Goal: Task Accomplishment & Management: Complete application form

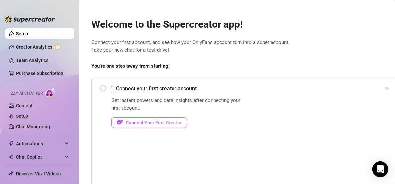
click at [149, 123] on span "Connect Your First Creator" at bounding box center [154, 122] width 56 height 5
click at [106, 88] on div "1. Connect your first creator account" at bounding box center [247, 88] width 294 height 16
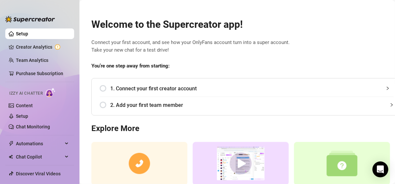
click at [122, 89] on span "1. Connect your first creator account" at bounding box center [251, 88] width 283 height 8
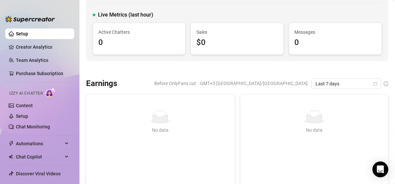
scroll to position [33, 0]
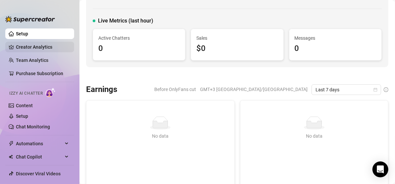
click at [39, 47] on link "Creator Analytics" at bounding box center [42, 47] width 53 height 11
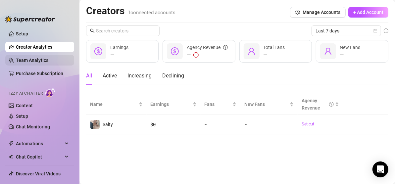
click at [41, 59] on link "Team Analytics" at bounding box center [32, 60] width 32 height 5
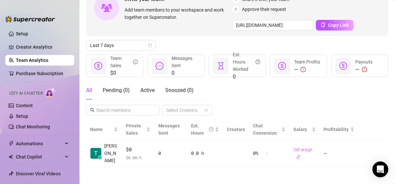
scroll to position [53, 0]
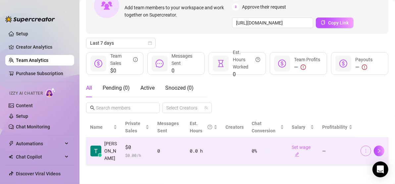
click at [364, 150] on icon "more" at bounding box center [366, 151] width 5 height 5
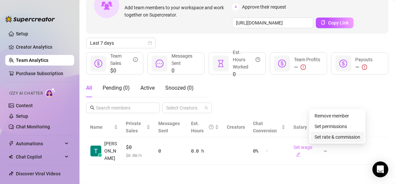
click at [348, 135] on link "Set rate & commission" at bounding box center [338, 136] width 46 height 5
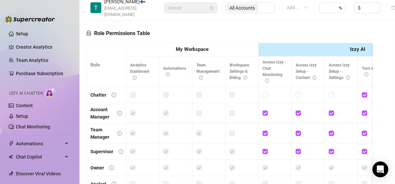
scroll to position [219, 0]
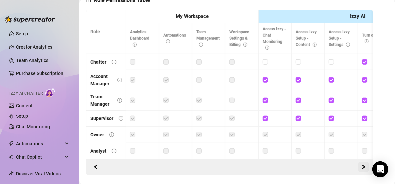
click at [363, 165] on icon "right" at bounding box center [364, 167] width 2 height 4
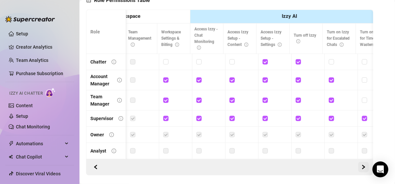
scroll to position [0, 99]
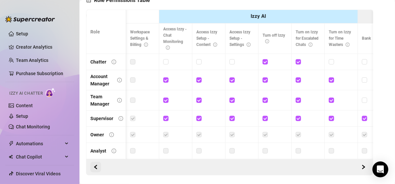
click at [92, 164] on button "button" at bounding box center [95, 167] width 11 height 11
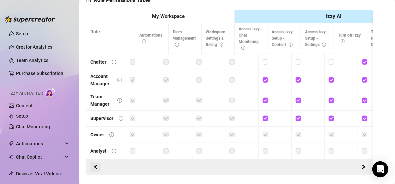
scroll to position [0, 0]
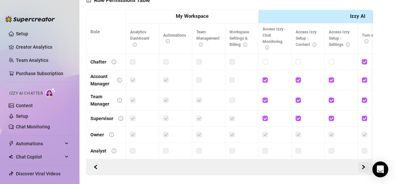
click at [361, 165] on icon "right" at bounding box center [363, 167] width 5 height 5
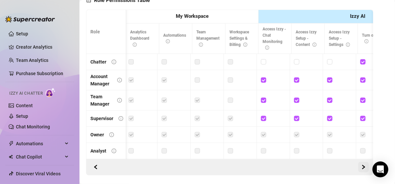
scroll to position [0, 99]
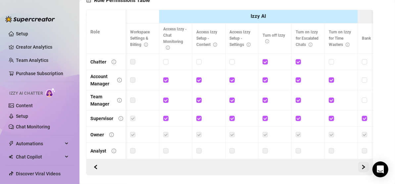
click at [361, 165] on icon "right" at bounding box center [363, 167] width 5 height 5
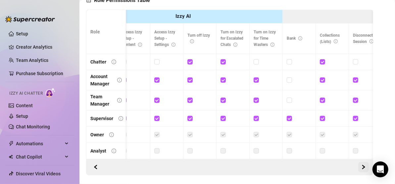
scroll to position [0, 199]
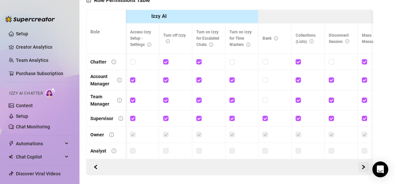
click at [361, 165] on icon "right" at bounding box center [363, 167] width 5 height 5
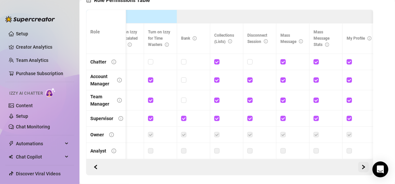
scroll to position [0, 298]
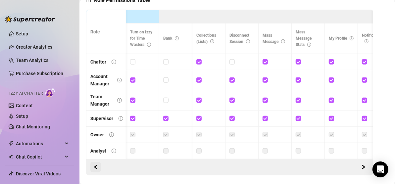
click at [96, 165] on span "button" at bounding box center [95, 167] width 5 height 5
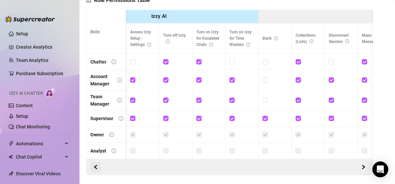
click at [96, 165] on span "button" at bounding box center [95, 167] width 5 height 5
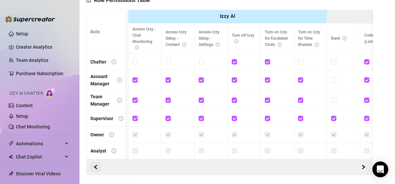
scroll to position [0, 99]
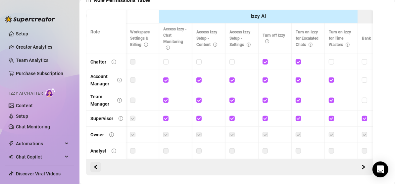
click at [96, 165] on span "button" at bounding box center [95, 167] width 5 height 5
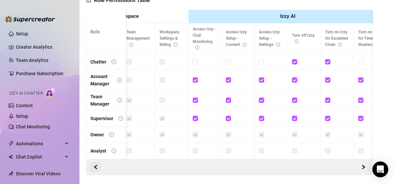
scroll to position [0, 0]
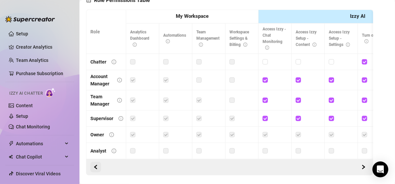
click at [96, 165] on span "button" at bounding box center [95, 167] width 5 height 5
click at [33, 48] on link "Creator Analytics" at bounding box center [42, 47] width 53 height 11
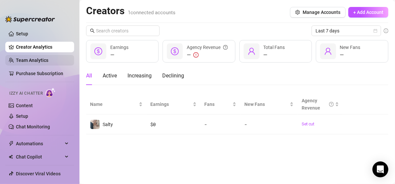
click at [39, 59] on link "Team Analytics" at bounding box center [32, 60] width 32 height 5
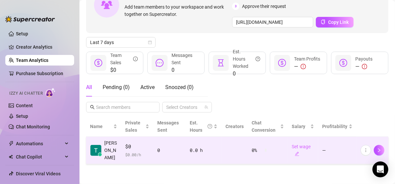
scroll to position [53, 0]
click at [157, 147] on div "0" at bounding box center [169, 150] width 25 height 7
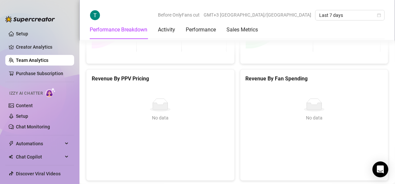
scroll to position [961, 0]
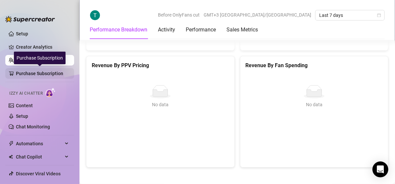
click at [31, 75] on link "Purchase Subscription" at bounding box center [42, 73] width 53 height 11
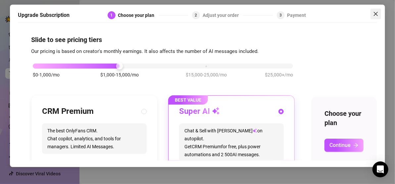
click at [374, 15] on icon "close" at bounding box center [375, 13] width 5 height 5
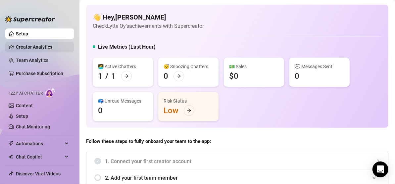
click at [37, 45] on link "Creator Analytics" at bounding box center [42, 47] width 53 height 11
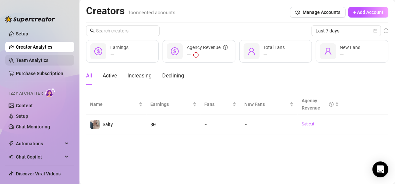
click at [41, 58] on link "Team Analytics" at bounding box center [32, 60] width 32 height 5
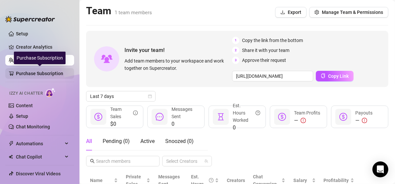
click at [39, 71] on link "Purchase Subscription" at bounding box center [42, 73] width 53 height 11
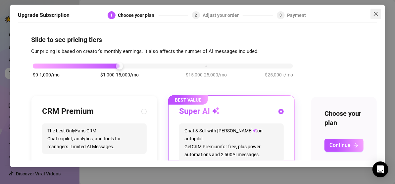
click at [374, 17] on button "Close" at bounding box center [376, 14] width 11 height 11
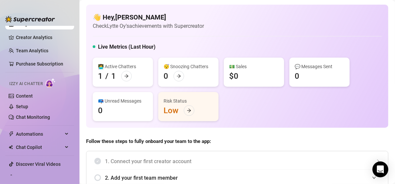
scroll to position [19, 0]
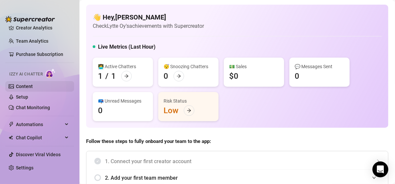
click at [33, 86] on link "Content" at bounding box center [24, 86] width 17 height 5
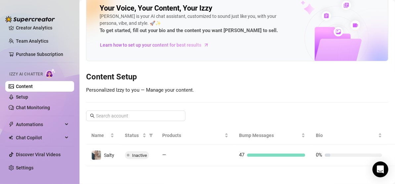
scroll to position [19, 0]
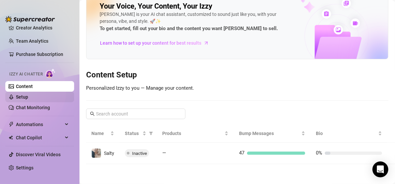
click at [28, 95] on link "Setup" at bounding box center [22, 96] width 12 height 5
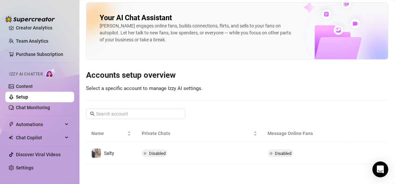
scroll to position [2, 0]
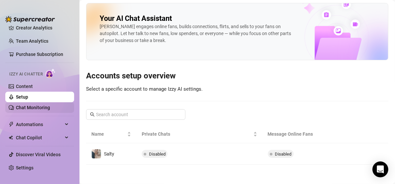
click at [39, 110] on link "Chat Monitoring" at bounding box center [33, 107] width 34 height 5
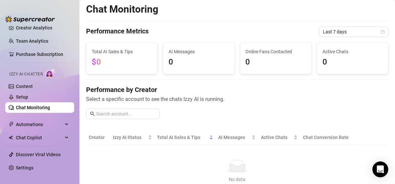
scroll to position [19, 0]
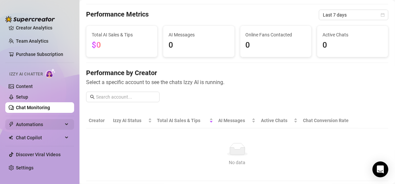
click at [45, 124] on span "Automations" at bounding box center [39, 124] width 47 height 11
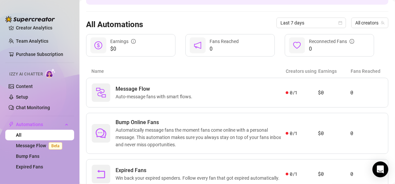
scroll to position [79, 0]
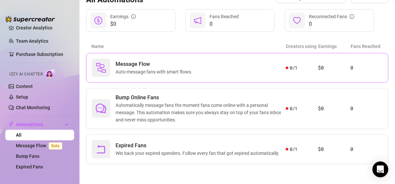
click at [163, 60] on span "Message Flow" at bounding box center [155, 64] width 79 height 8
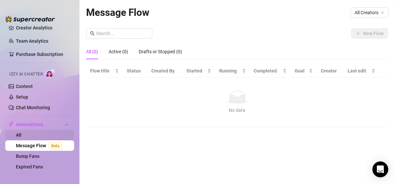
click at [22, 137] on link "All" at bounding box center [19, 134] width 6 height 5
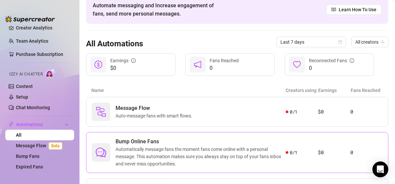
scroll to position [79, 0]
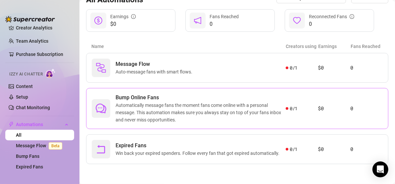
click at [200, 106] on span "Automatically message fans the moment fans come online with a personal message.…" at bounding box center [201, 113] width 170 height 22
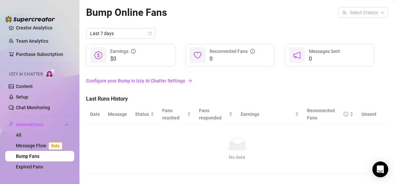
scroll to position [10, 0]
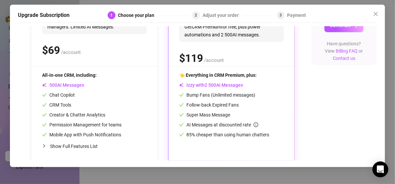
scroll to position [129, 0]
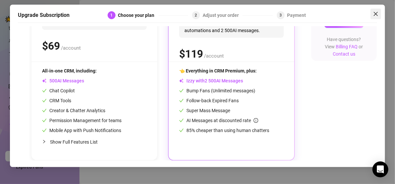
click at [377, 13] on icon "close" at bounding box center [375, 13] width 5 height 5
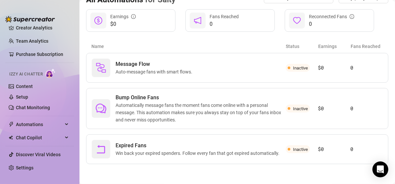
scroll to position [79, 0]
click at [34, 134] on span "Chat Copilot" at bounding box center [39, 137] width 47 height 11
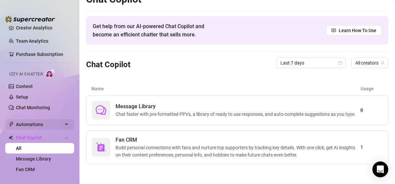
scroll to position [15, 0]
click at [232, 138] on span "Fan CRM" at bounding box center [238, 140] width 245 height 8
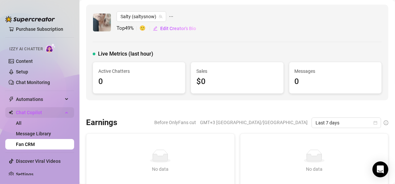
scroll to position [51, 0]
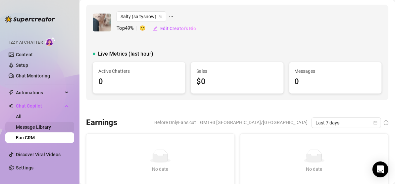
click at [30, 124] on link "Message Library" at bounding box center [33, 126] width 35 height 5
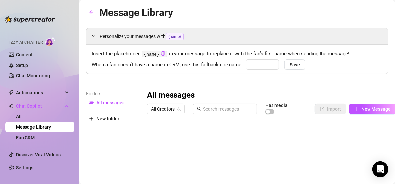
type input "babe"
click at [31, 73] on link "Chat Monitoring" at bounding box center [33, 75] width 34 height 5
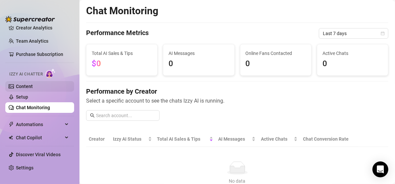
click at [33, 84] on link "Content" at bounding box center [24, 86] width 17 height 5
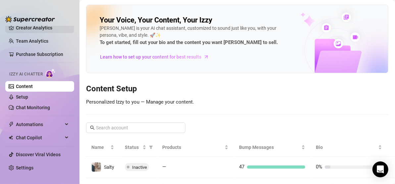
click at [33, 28] on link "Creator Analytics" at bounding box center [42, 28] width 53 height 11
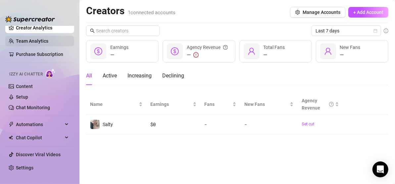
click at [37, 40] on link "Team Analytics" at bounding box center [32, 40] width 32 height 5
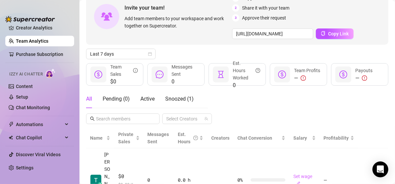
scroll to position [68, 0]
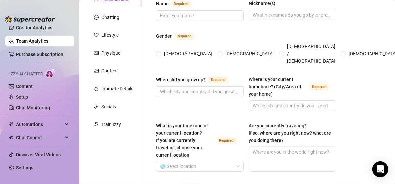
scroll to position [33, 0]
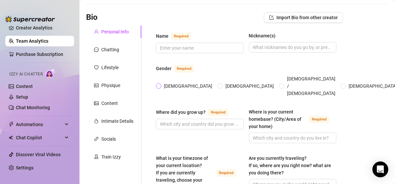
click at [157, 83] on span at bounding box center [158, 85] width 5 height 5
click at [158, 84] on input "[DEMOGRAPHIC_DATA]" at bounding box center [159, 86] width 3 height 4
radio input "true"
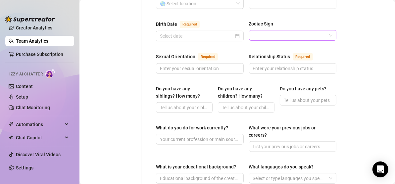
scroll to position [199, 0]
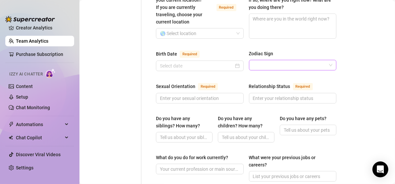
click at [292, 60] on input "Zodiac Sign" at bounding box center [290, 65] width 74 height 10
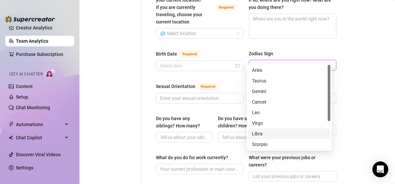
click at [299, 130] on div "Libra" at bounding box center [289, 133] width 74 height 7
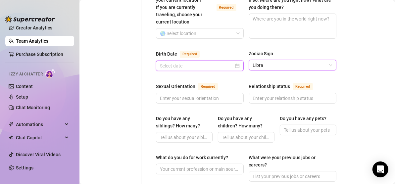
click at [223, 62] on input "Birth Date Required" at bounding box center [197, 65] width 74 height 7
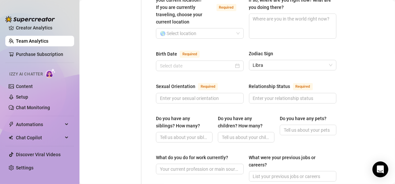
click at [344, 46] on main "Creator Bio Salty (saltysnow) Bio Import Bio from other creator Personal Info C…" at bounding box center [237, 146] width 316 height 690
click at [234, 62] on div at bounding box center [200, 65] width 80 height 7
click at [213, 38] on div "Name Required Nickname(s) Gender Required [DEMOGRAPHIC_DATA] [DEMOGRAPHIC_DATA]…" at bounding box center [246, 152] width 180 height 571
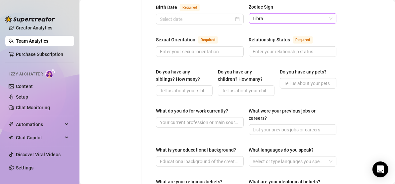
scroll to position [265, 0]
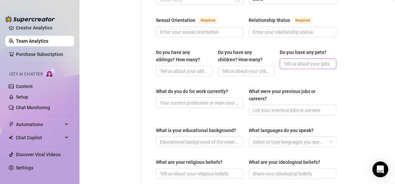
click at [298, 60] on input "Do you have any pets?" at bounding box center [307, 63] width 47 height 7
type input "two chihuahuas, they are little bastards"
click at [329, 67] on div "Do you have any siblings? How many? Do you have any children? How many? Do you …" at bounding box center [246, 66] width 180 height 34
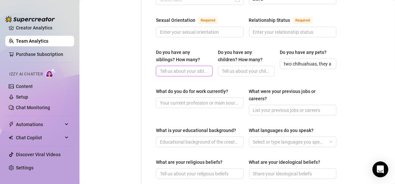
click at [193, 68] on input "Do you have any siblings? How many?" at bounding box center [183, 71] width 47 height 7
type input "1 little sister"
click at [363, 65] on main "Creator Bio Salty (saltysnow) Bio Import Bio from other creator Personal Info C…" at bounding box center [237, 80] width 316 height 690
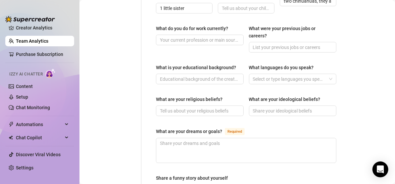
scroll to position [331, 0]
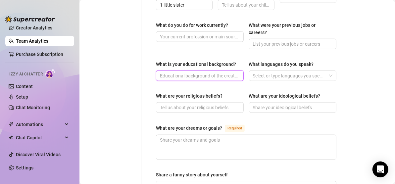
click at [225, 72] on input "What is your educational background?" at bounding box center [199, 75] width 78 height 7
type input "Bachelor degree of social services"
click at [364, 63] on main "Creator Bio Salty (saltysnow) Bio Import Bio from other creator Personal Info C…" at bounding box center [237, 14] width 316 height 690
click at [325, 71] on div "Select or type languages you speak" at bounding box center [293, 76] width 88 height 11
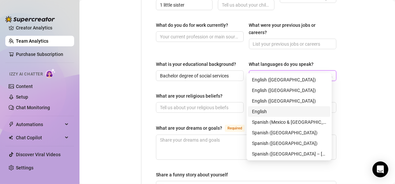
click at [289, 109] on div "English" at bounding box center [289, 111] width 74 height 7
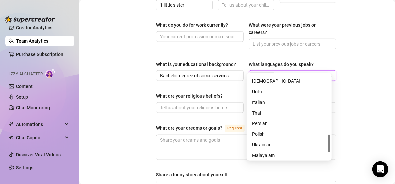
scroll to position [318, 0]
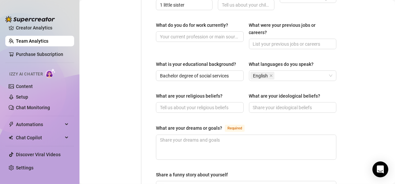
click at [352, 75] on main "Creator Bio Salty (saltysnow) Bio Import Bio from other creator Personal Info C…" at bounding box center [237, 14] width 316 height 690
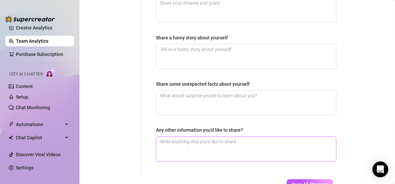
scroll to position [495, 0]
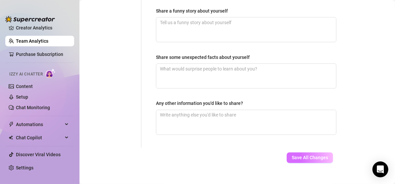
click at [296, 155] on span "Save All Changes" at bounding box center [310, 157] width 36 height 5
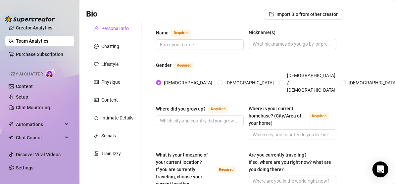
scroll to position [31, 0]
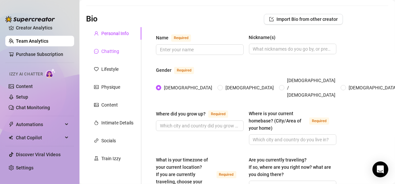
click at [108, 51] on div "Chatting" at bounding box center [110, 51] width 18 height 7
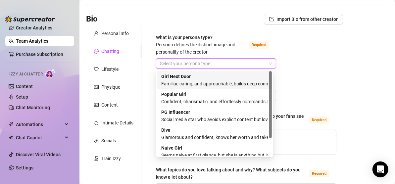
click at [256, 60] on input "What is your persona type? [PERSON_NAME] defines the distinct image and persona…" at bounding box center [213, 64] width 106 height 10
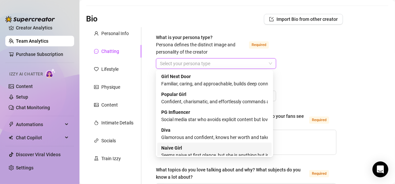
scroll to position [23, 0]
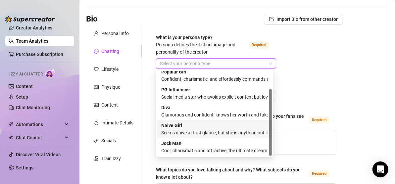
click at [196, 127] on div "Naive Girl Seems naive at first glance, but she is anything but innocent" at bounding box center [214, 129] width 107 height 15
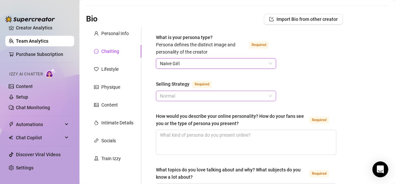
click at [191, 93] on span "Normal" at bounding box center [216, 96] width 112 height 10
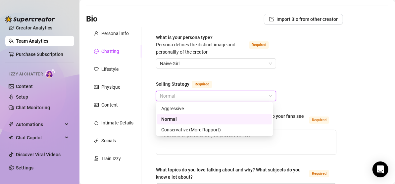
click at [191, 93] on span "Normal" at bounding box center [216, 96] width 112 height 10
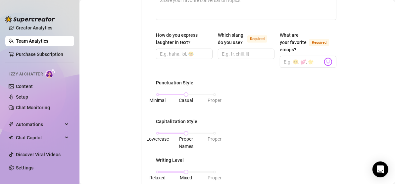
scroll to position [230, 0]
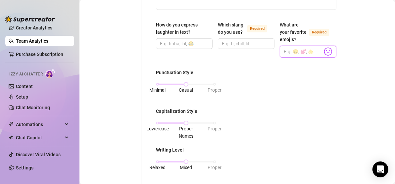
click at [292, 56] on input "What are your favorite emojis? Required" at bounding box center [303, 51] width 39 height 9
click at [325, 56] on body "Setup Creator Analytics Team Analytics Purchase Subscription Izzy AI Chatter Co…" at bounding box center [197, 92] width 395 height 184
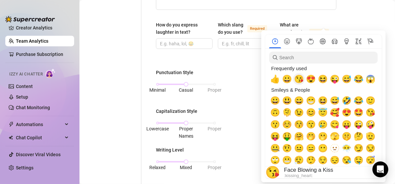
click at [297, 81] on span "😘" at bounding box center [299, 78] width 10 height 9
click at [313, 77] on span "😍" at bounding box center [311, 78] width 10 height 9
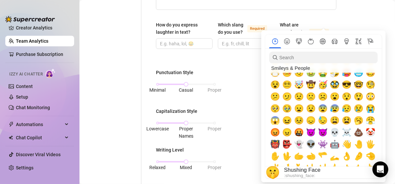
scroll to position [0, 0]
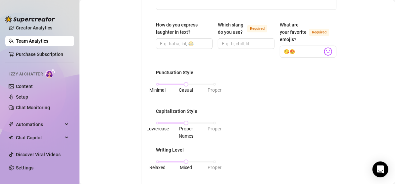
click at [254, 58] on div "Which slang do you use? Required" at bounding box center [246, 39] width 57 height 36
click at [301, 56] on input "😘😍" at bounding box center [303, 51] width 39 height 9
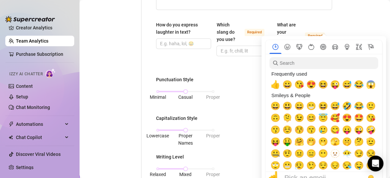
click at [325, 57] on div at bounding box center [323, 55] width 109 height 3
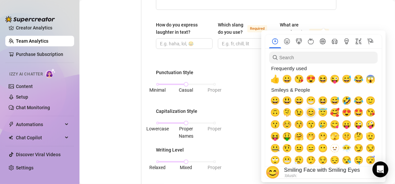
click at [310, 113] on span "😊" at bounding box center [311, 112] width 10 height 9
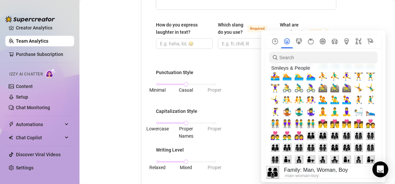
scroll to position [629, 0]
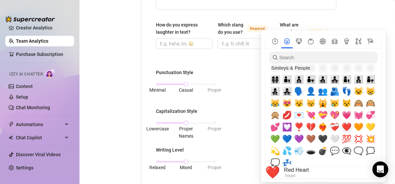
click at [349, 125] on span "❤️" at bounding box center [347, 127] width 10 height 9
click at [286, 149] on span "💦" at bounding box center [287, 150] width 10 height 9
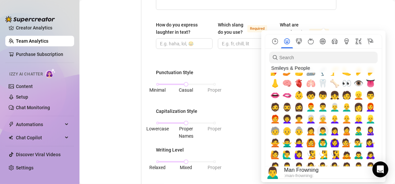
scroll to position [199, 0]
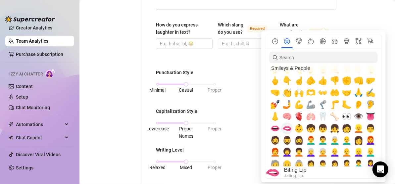
click at [285, 128] on span "🫦" at bounding box center [287, 128] width 10 height 9
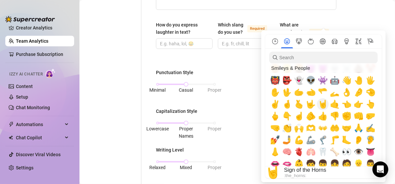
scroll to position [132, 0]
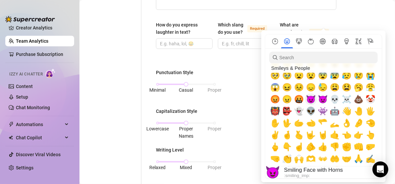
click at [310, 101] on span "😈" at bounding box center [311, 99] width 10 height 9
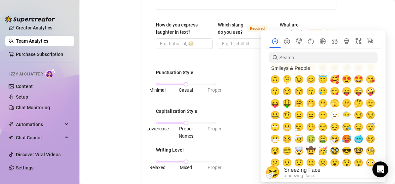
scroll to position [0, 0]
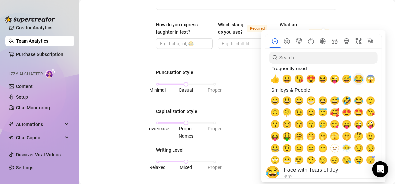
click at [358, 82] on span "😂" at bounding box center [359, 78] width 10 height 9
click at [343, 80] on span "😅" at bounding box center [347, 78] width 10 height 9
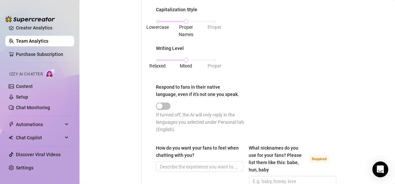
scroll to position [363, 0]
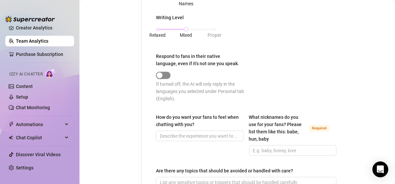
type input "😘😍😊❤️💦🫦😈😂😅"
click at [168, 79] on span "button" at bounding box center [163, 75] width 15 height 7
click at [163, 79] on button "Respond to fans in their native language, even if it’s not one you speak." at bounding box center [163, 75] width 15 height 7
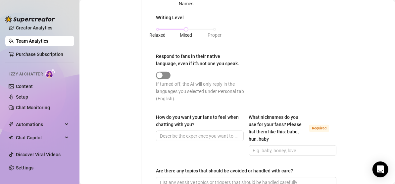
click at [161, 78] on div "button" at bounding box center [160, 76] width 6 height 6
click at [166, 79] on span "button" at bounding box center [163, 75] width 15 height 7
click at [173, 79] on div at bounding box center [201, 75] width 90 height 8
click at [169, 78] on span "button" at bounding box center [163, 75] width 15 height 7
click at [261, 80] on div "Punctuation Style Minimal Casual Proper Capitalization Style Lowercase Proper N…" at bounding box center [246, 22] width 180 height 172
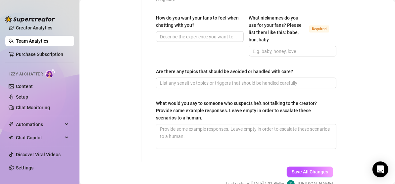
scroll to position [429, 0]
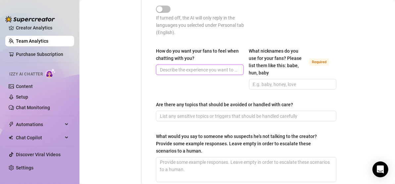
click at [206, 74] on input "How do you want your fans to feel when chatting with you?" at bounding box center [199, 69] width 78 height 7
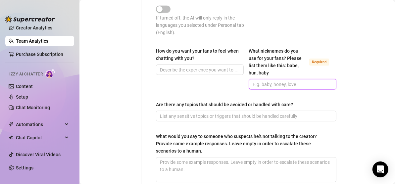
click at [280, 88] on input "What nicknames do you use for your fans? Please list them like this: babe, hun,…" at bounding box center [292, 84] width 78 height 7
click at [257, 88] on input "Luv, Love" at bounding box center [292, 84] width 78 height 7
click at [281, 88] on input "Luv, Love" at bounding box center [292, 84] width 78 height 7
click at [258, 88] on input "Luv, Love" at bounding box center [292, 84] width 78 height 7
click at [284, 88] on input "Luv Love" at bounding box center [292, 84] width 78 height 7
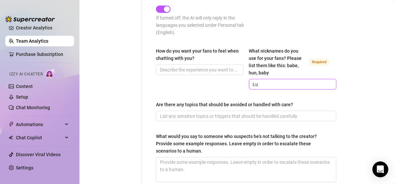
type input "L"
type input "luv love babe hun sweetie"
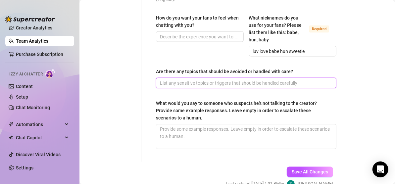
click at [196, 87] on input "Are there any topics that should be avoided or handled with care?" at bounding box center [245, 82] width 171 height 7
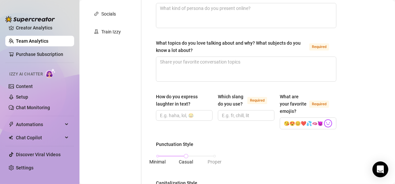
scroll to position [197, 0]
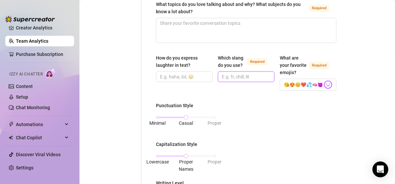
click at [241, 74] on input "Which slang do you use? Required" at bounding box center [245, 76] width 47 height 7
type input "u"
type input "u, chill,"
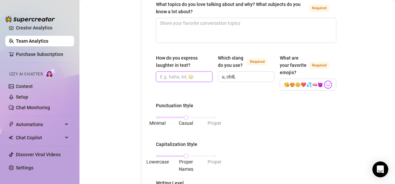
click at [202, 74] on input "How do you express laughter in text?" at bounding box center [183, 76] width 47 height 7
click at [216, 97] on div "How do you express laughter in text? [PERSON_NAME], lol, lmaof, Which slang do …" at bounding box center [246, 75] width 180 height 42
click at [239, 89] on div "Which slang do you use? Required u, chill," at bounding box center [246, 72] width 57 height 36
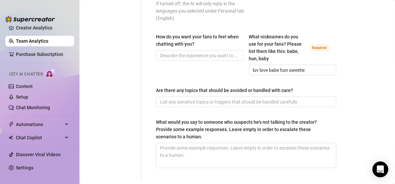
scroll to position [503, 0]
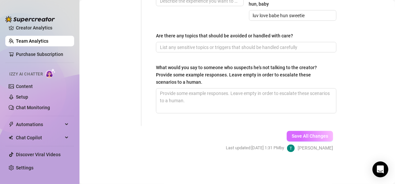
click at [292, 134] on span "Save All Changes" at bounding box center [310, 136] width 36 height 5
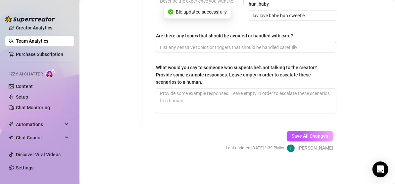
type input "haha, lol, lmaof,"
type input "u, chill,"
type input "luv love babe hun sweetie"
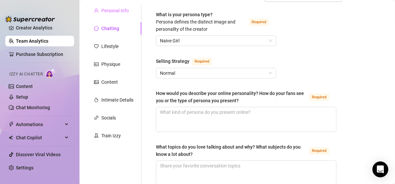
scroll to position [66, 0]
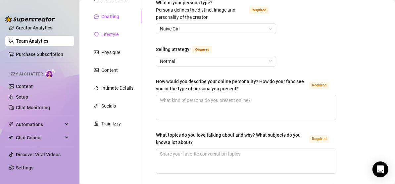
click at [108, 35] on div "Lifestyle" at bounding box center [109, 34] width 17 height 7
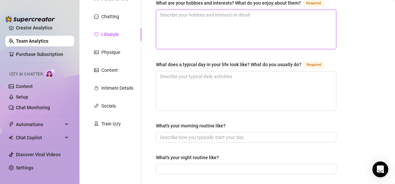
click at [266, 18] on textarea "What are your hobbies and interests? What do you enjoy about them? Required" at bounding box center [246, 29] width 180 height 39
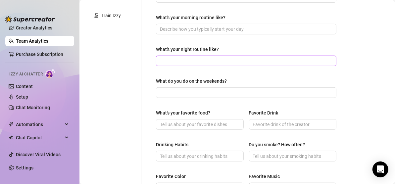
scroll to position [166, 0]
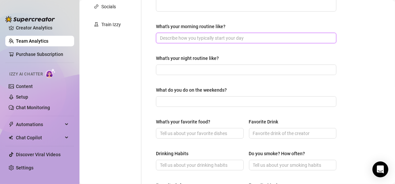
click at [252, 36] on input "What's your morning routine like?" at bounding box center [245, 37] width 171 height 7
type input "drinking lot´s of coffee"
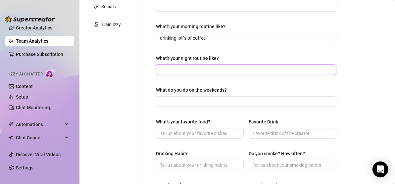
click at [231, 69] on input "What's your night routine like?" at bounding box center [245, 69] width 171 height 7
type input "shower, netflix and relaxing"
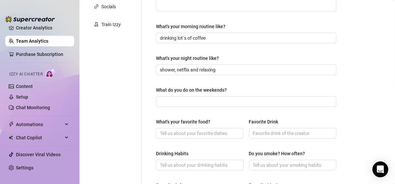
click at [351, 71] on main "Creator Bio Salty (saltysnow) Bio Import Bio from other creator Personal Info C…" at bounding box center [237, 115] width 316 height 563
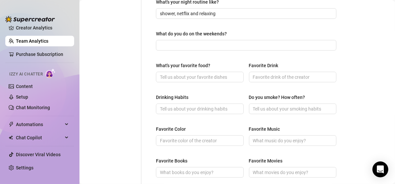
scroll to position [232, 0]
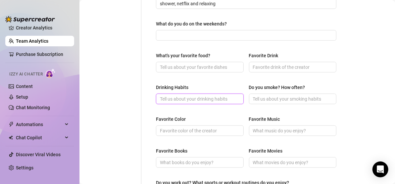
click at [206, 95] on input "Drinking Habits" at bounding box center [199, 98] width 78 height 7
type input "social"
click at [272, 91] on div "Do you smoke? How often?" at bounding box center [293, 89] width 88 height 10
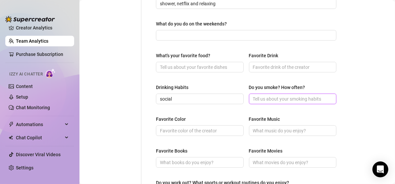
click at [279, 95] on input "Do you smoke? How often?" at bounding box center [292, 98] width 78 height 7
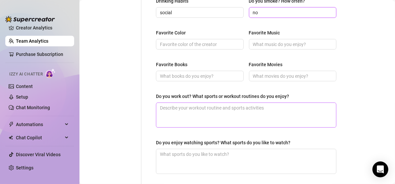
scroll to position [331, 0]
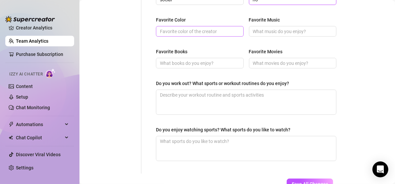
type input "no"
click at [201, 29] on input "Favorite Color" at bounding box center [199, 31] width 78 height 7
type input "blue"
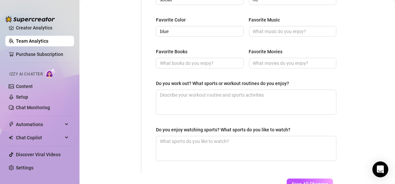
click at [303, 94] on textarea "Do you work out? What sports or workout routines do you enjoy?" at bounding box center [246, 102] width 180 height 25
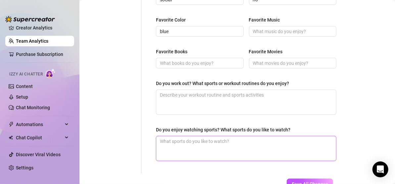
click at [290, 137] on textarea "Do you enjoy watching sports? What sports do you like to watch?" at bounding box center [246, 148] width 180 height 25
type textarea "Y"
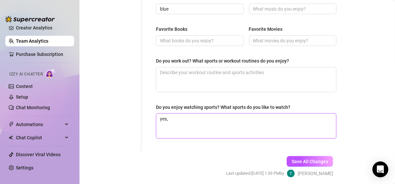
scroll to position [364, 0]
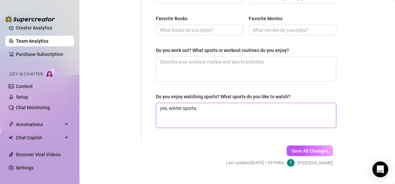
click at [230, 106] on textarea "yes, winter sports," at bounding box center [246, 115] width 180 height 25
type textarea "yes, winter sports, athletics"
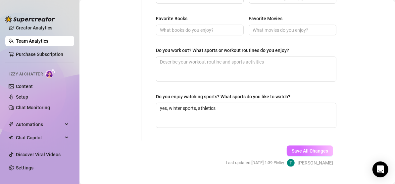
click at [297, 148] on span "Save All Changes" at bounding box center [310, 150] width 36 height 5
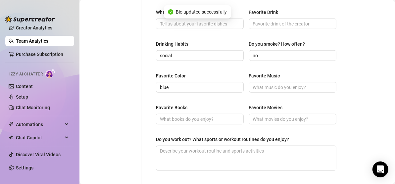
scroll to position [265, 0]
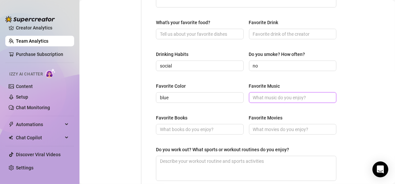
click at [284, 96] on input "Favorite Music" at bounding box center [292, 97] width 78 height 7
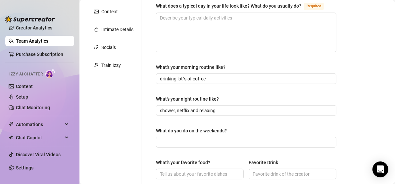
scroll to position [66, 0]
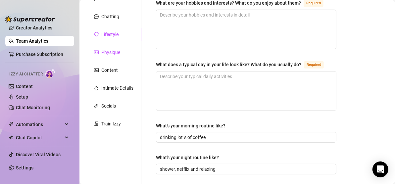
click at [111, 54] on div "Physique" at bounding box center [110, 52] width 19 height 7
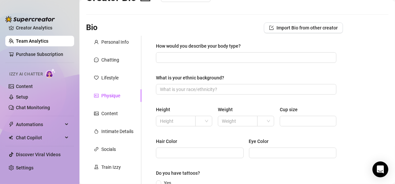
scroll to position [33, 0]
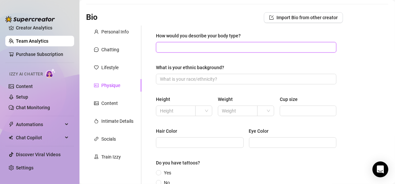
click at [245, 48] on input "How would you describe your body type?" at bounding box center [245, 47] width 171 height 7
type input "curvy"
click at [267, 66] on div "What is your ethnic background?" at bounding box center [246, 69] width 180 height 10
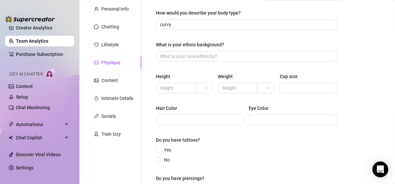
scroll to position [66, 0]
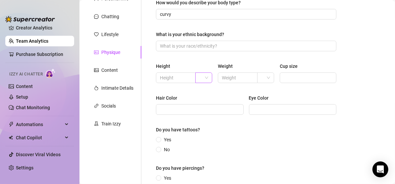
click at [203, 80] on span at bounding box center [203, 78] width 9 height 10
click at [203, 91] on div "cm" at bounding box center [203, 90] width 6 height 7
click at [180, 78] on input "text" at bounding box center [175, 77] width 30 height 7
click at [267, 75] on span at bounding box center [265, 78] width 9 height 10
type input "162"
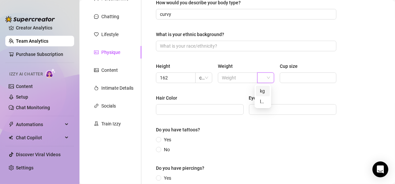
click at [267, 90] on div "kg" at bounding box center [263, 91] width 14 height 11
click at [288, 78] on input "Cup size" at bounding box center [307, 77] width 47 height 7
click at [313, 77] on input "Cup size" at bounding box center [307, 77] width 47 height 7
type input "e"
click at [311, 88] on div "Height 162 cm Weight kg Cup size e" at bounding box center [246, 76] width 180 height 26
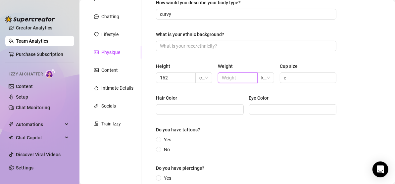
click at [239, 79] on input "text" at bounding box center [237, 77] width 30 height 7
click at [267, 79] on span "kg" at bounding box center [265, 78] width 9 height 10
click at [287, 86] on div "Height 162 cm Weight kg kg Cup size e" at bounding box center [246, 76] width 180 height 26
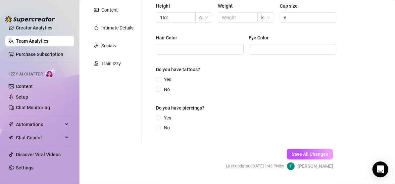
scroll to position [132, 0]
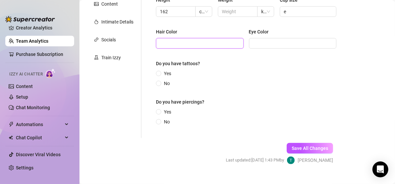
click at [217, 45] on input "Hair Color" at bounding box center [199, 43] width 78 height 7
type input "blonde"
click at [263, 43] on input "Eye Color" at bounding box center [292, 43] width 78 height 7
type input "blue"
click at [160, 82] on input "No" at bounding box center [159, 84] width 3 height 4
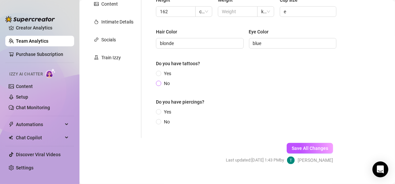
radio input "true"
click at [161, 121] on span at bounding box center [158, 121] width 5 height 5
click at [160, 121] on input "No" at bounding box center [159, 122] width 3 height 4
radio input "true"
click at [157, 111] on span at bounding box center [158, 111] width 5 height 5
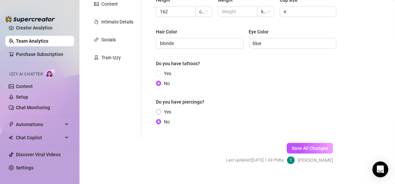
click at [158, 111] on input "Yes" at bounding box center [159, 112] width 3 height 4
radio input "true"
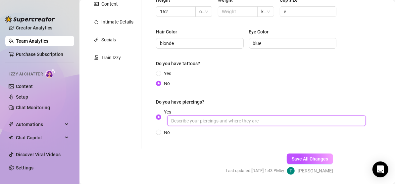
click at [190, 119] on input "Yes" at bounding box center [266, 121] width 199 height 11
click at [191, 119] on input "ears ad" at bounding box center [266, 121] width 199 height 11
click at [249, 121] on input "ears and have been lip" at bounding box center [266, 121] width 199 height 11
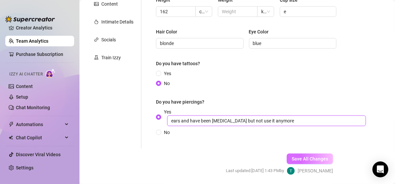
type input "ears and have been [MEDICAL_DATA] but not use it anymore"
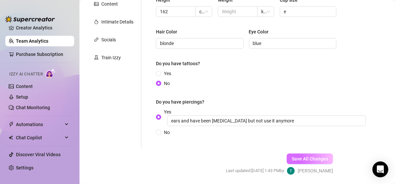
click at [287, 155] on button "Save All Changes" at bounding box center [310, 159] width 46 height 11
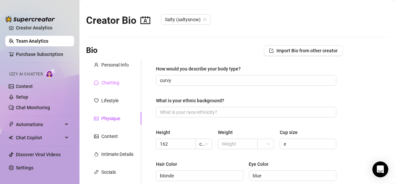
scroll to position [33, 0]
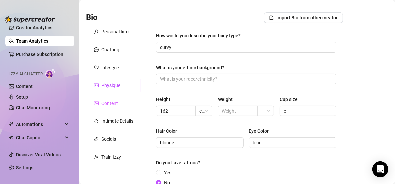
click at [119, 102] on div "Content" at bounding box center [113, 103] width 55 height 13
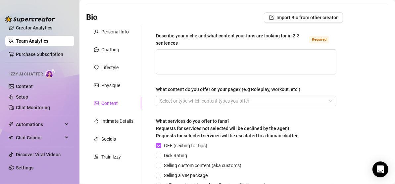
scroll to position [66, 0]
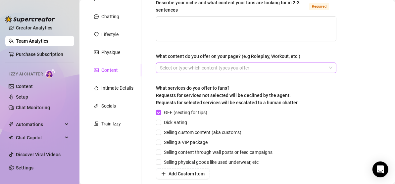
click at [298, 68] on div at bounding box center [242, 67] width 171 height 9
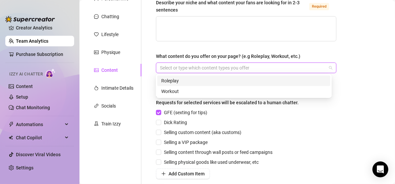
click at [303, 78] on div "Roleplay" at bounding box center [243, 80] width 165 height 7
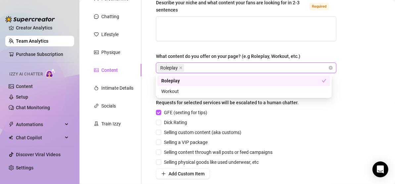
click at [336, 56] on div "Describe your niche and what content your fans are looking for in 2-3 sentences…" at bounding box center [246, 107] width 194 height 231
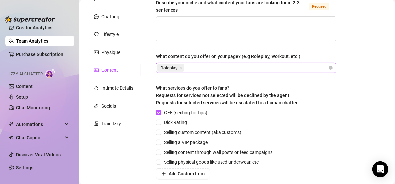
click at [293, 68] on div "Roleplay" at bounding box center [242, 67] width 171 height 9
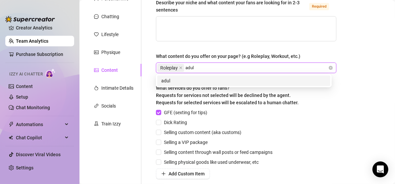
type input "adult"
click at [297, 80] on div "adult" at bounding box center [243, 80] width 165 height 7
type input "d"
type input "domina"
click at [315, 77] on div "domina" at bounding box center [243, 80] width 165 height 7
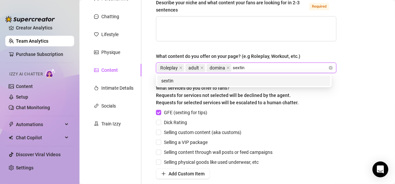
type input "sexting"
click at [311, 78] on div "sexting" at bounding box center [243, 80] width 165 height 7
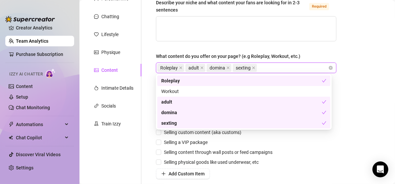
click at [342, 44] on main "Creator Bio Salty (saltysnow) Bio Import Bio from other creator Personal Info C…" at bounding box center [237, 108] width 316 height 348
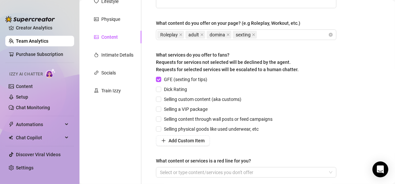
scroll to position [132, 0]
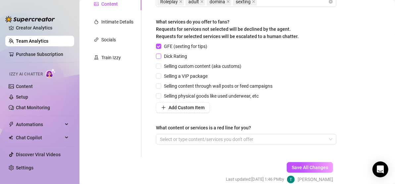
click at [160, 55] on input "Dick Rating" at bounding box center [158, 56] width 5 height 5
checkbox input "true"
click at [160, 64] on input "Selling custom content (aka customs)" at bounding box center [158, 66] width 5 height 5
checkbox input "true"
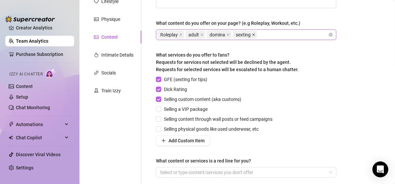
click at [252, 35] on icon "close" at bounding box center [253, 34] width 3 height 3
click at [228, 33] on icon "close" at bounding box center [227, 34] width 3 height 3
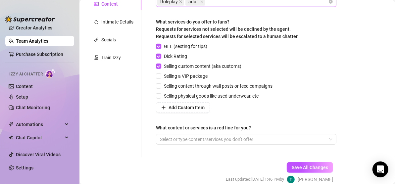
scroll to position [163, 0]
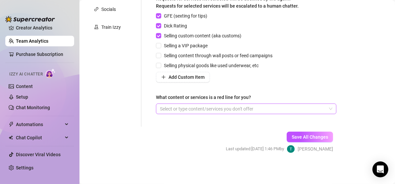
click at [288, 108] on div at bounding box center [242, 108] width 171 height 9
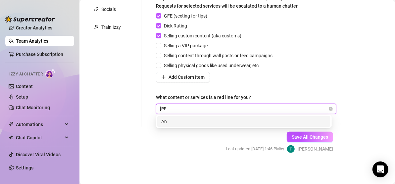
type input "Anal"
click at [209, 117] on div "Anal" at bounding box center [243, 121] width 173 height 11
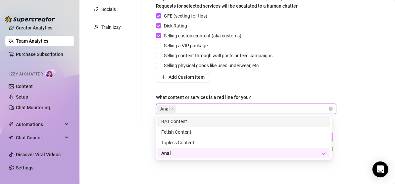
click at [266, 70] on div "GFE (sexting for tips) Dick Rating Selling custom content (aka customs) Selling…" at bounding box center [215, 47] width 119 height 70
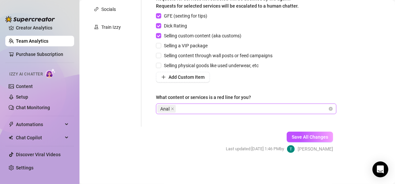
click at [221, 107] on div "Anal" at bounding box center [242, 108] width 171 height 9
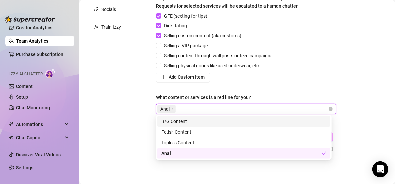
click at [133, 104] on div "Personal Info Chatting Lifestyle Physique Content Intimate Details Socials Trai…" at bounding box center [113, 11] width 55 height 231
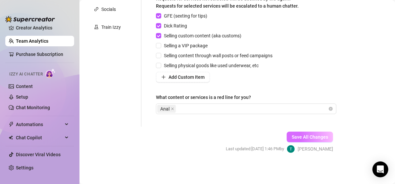
click at [292, 138] on span "Save All Changes" at bounding box center [310, 136] width 36 height 5
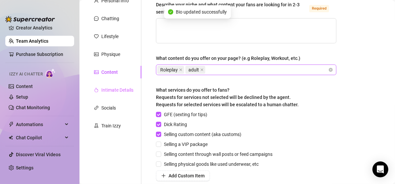
scroll to position [64, 0]
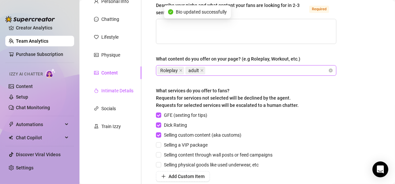
click at [113, 90] on div "Intimate Details" at bounding box center [117, 90] width 32 height 7
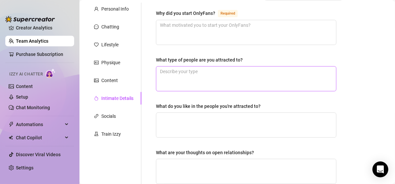
scroll to position [66, 0]
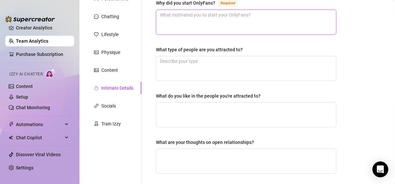
click at [258, 21] on textarea "Why did you start OnlyFans? Required" at bounding box center [246, 22] width 180 height 25
type textarea "i"
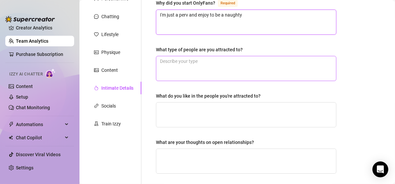
type textarea "I'm just a perv and enjoy to be a naughty"
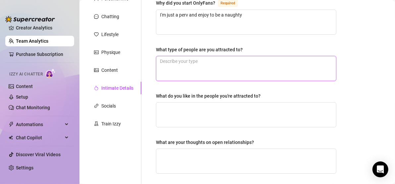
click at [244, 66] on textarea "What type of people are you attracted to?" at bounding box center [246, 68] width 180 height 25
type textarea "funny peoples"
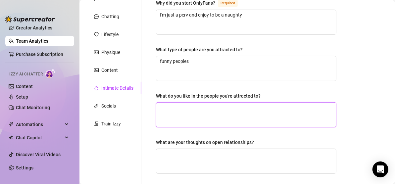
click at [237, 110] on textarea "What do you like in the people you're attracted to?" at bounding box center [246, 115] width 180 height 25
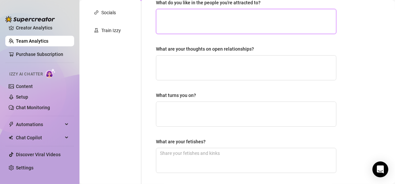
scroll to position [166, 0]
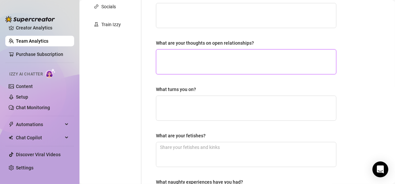
click at [236, 60] on textarea "What are your thoughts on open relationships?" at bounding box center [246, 62] width 180 height 25
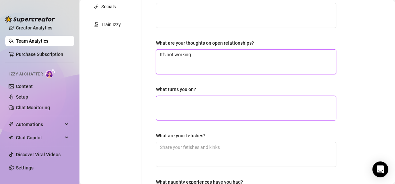
type textarea "It's not working"
click at [237, 98] on textarea "What turns you on?" at bounding box center [246, 108] width 180 height 25
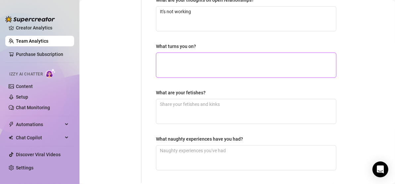
scroll to position [199, 0]
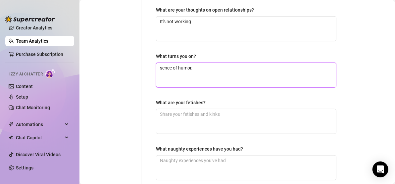
click at [172, 67] on textarea "sence of humor," at bounding box center [246, 75] width 180 height 25
click at [218, 64] on textarea "sense of humor," at bounding box center [246, 75] width 180 height 25
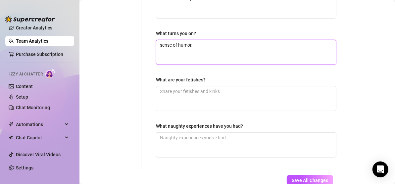
scroll to position [232, 0]
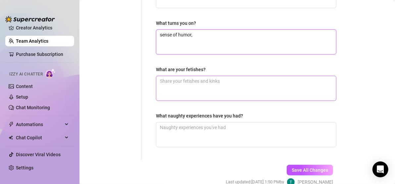
type textarea "sense of humor,"
click at [224, 81] on textarea "What are your fetishes?" at bounding box center [246, 88] width 180 height 25
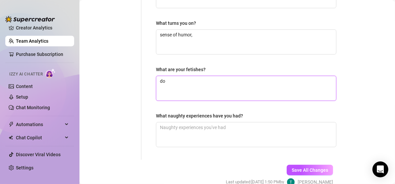
type textarea "d"
type textarea "bdsm"
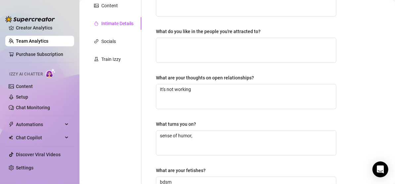
scroll to position [263, 0]
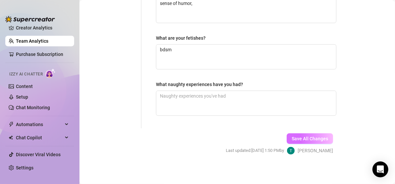
click at [287, 133] on button "Save All Changes" at bounding box center [310, 138] width 46 height 11
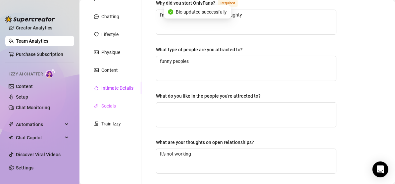
scroll to position [65, 0]
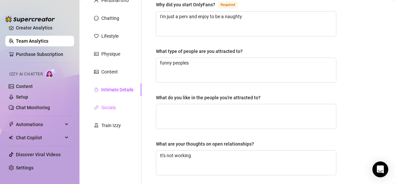
click at [120, 105] on div "Socials" at bounding box center [113, 107] width 55 height 13
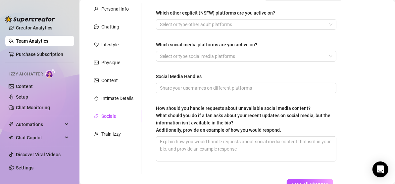
scroll to position [66, 0]
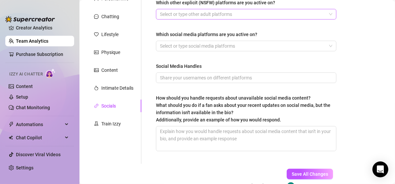
click at [312, 14] on div at bounding box center [242, 14] width 171 height 9
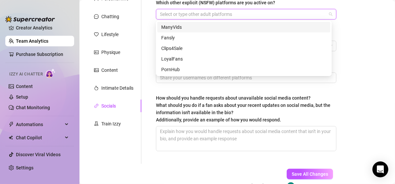
click at [312, 14] on div at bounding box center [242, 14] width 171 height 9
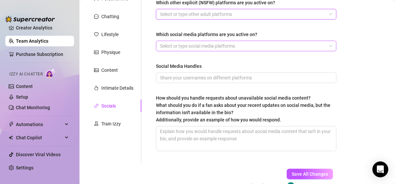
click at [311, 44] on div at bounding box center [242, 45] width 171 height 9
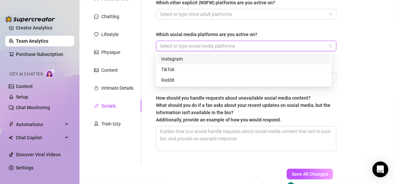
click at [312, 56] on div "Instagram" at bounding box center [243, 58] width 165 height 7
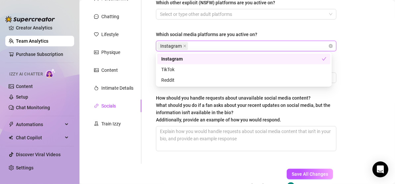
click at [345, 43] on main "Creator Bio Salty (saltysnow) Bio Import Bio from other creator Personal Info C…" at bounding box center [237, 78] width 316 height 288
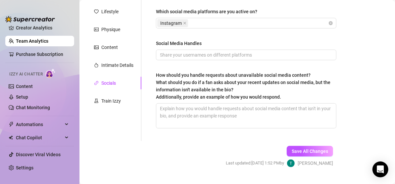
scroll to position [99, 0]
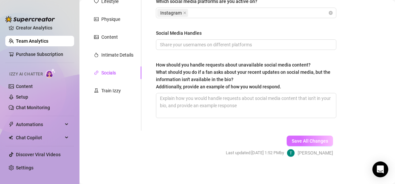
click at [287, 140] on button "Save All Changes" at bounding box center [310, 141] width 46 height 11
click at [114, 90] on div "Train Izzy" at bounding box center [111, 90] width 20 height 7
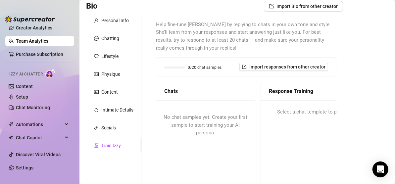
scroll to position [33, 0]
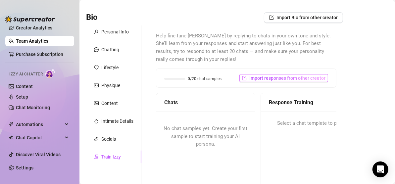
click at [276, 78] on span "Import responses from other creator" at bounding box center [287, 77] width 76 height 5
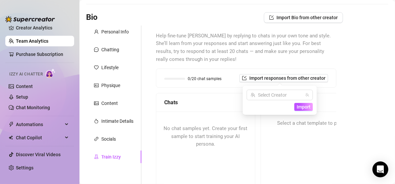
click at [347, 59] on main "Creator Bio Salty (saltysnow) Bio Import Bio from other creator Personal Info C…" at bounding box center [237, 145] width 316 height 356
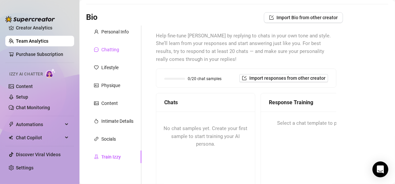
click at [106, 50] on div "Chatting" at bounding box center [110, 49] width 18 height 7
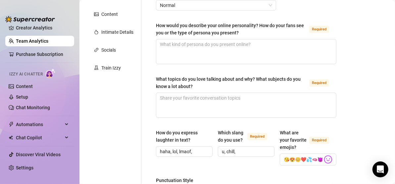
scroll to position [132, 0]
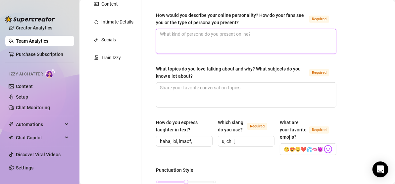
click at [274, 36] on textarea "How would you describe your online personality? How do your fans see you or the…" at bounding box center [246, 41] width 180 height 25
type textarea "caring, bitch, funny"
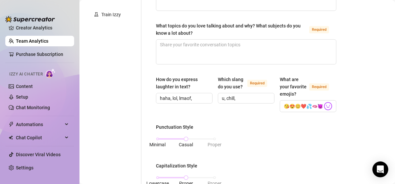
scroll to position [166, 0]
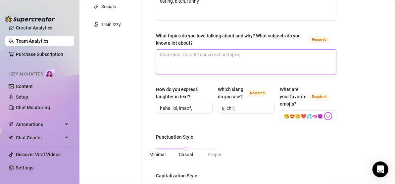
click at [271, 57] on textarea "What topics do you love talking about and why? What subjects do you know a lot …" at bounding box center [246, 62] width 180 height 25
type textarea "sex"
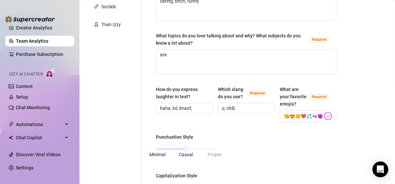
click at [349, 52] on main "Creator Bio Salty (saltysnow) Bio Import Bio from other creator Personal Info C…" at bounding box center [237, 175] width 316 height 682
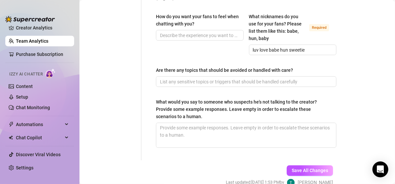
scroll to position [464, 0]
click at [223, 39] on input "How do you want your fans to feel when chatting with you?" at bounding box center [199, 34] width 78 height 7
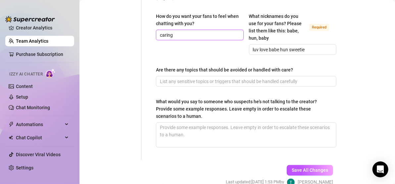
type input "caring"
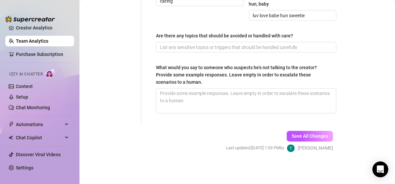
scroll to position [503, 0]
click at [295, 133] on button "Save All Changes" at bounding box center [310, 136] width 46 height 11
click at [293, 132] on button "Save All Changes" at bounding box center [310, 136] width 46 height 11
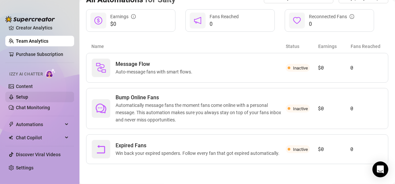
scroll to position [79, 0]
click at [195, 109] on span "Automatically message fans the moment fans come online with a personal message.…" at bounding box center [201, 113] width 170 height 22
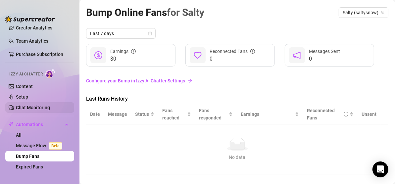
click at [38, 106] on link "Chat Monitoring" at bounding box center [33, 107] width 34 height 5
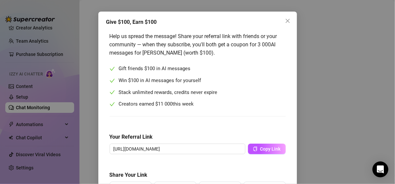
scroll to position [18, 0]
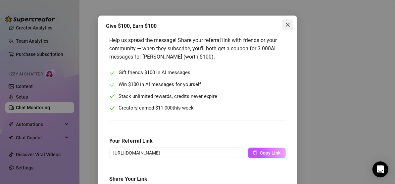
click at [286, 25] on icon "close" at bounding box center [287, 24] width 5 height 5
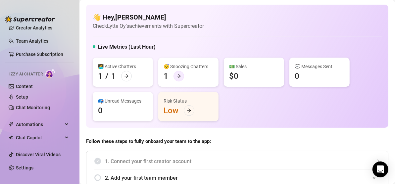
click at [180, 76] on icon "arrow-right" at bounding box center [178, 76] width 5 height 5
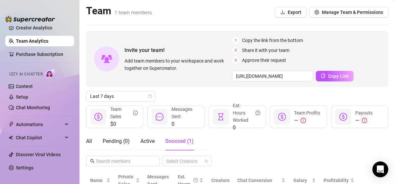
click at [25, 41] on link "Team Analytics" at bounding box center [32, 40] width 32 height 5
click at [47, 28] on link "Creator Analytics" at bounding box center [42, 28] width 53 height 11
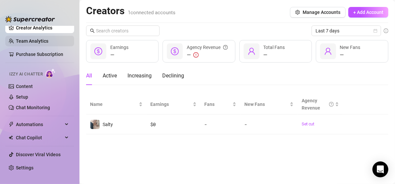
click at [24, 41] on link "Team Analytics" at bounding box center [32, 40] width 32 height 5
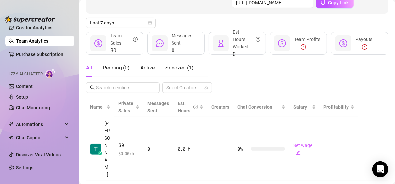
scroll to position [68, 0]
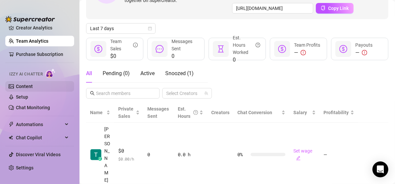
click at [33, 84] on link "Content" at bounding box center [24, 86] width 17 height 5
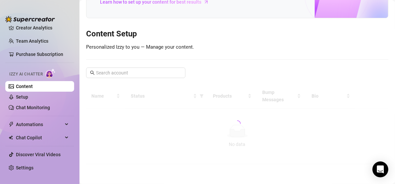
scroll to position [54, 0]
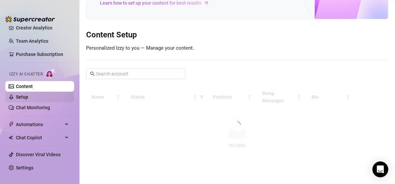
click at [28, 96] on link "Setup" at bounding box center [22, 96] width 12 height 5
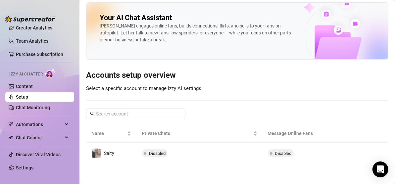
scroll to position [2, 0]
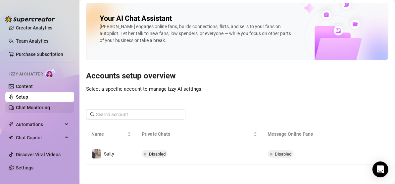
click at [37, 107] on link "Chat Monitoring" at bounding box center [33, 107] width 34 height 5
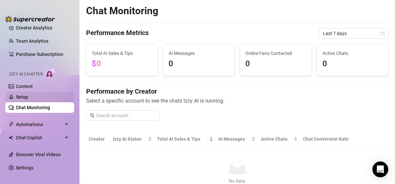
click at [28, 95] on link "Setup" at bounding box center [22, 96] width 12 height 5
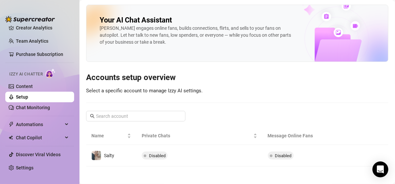
scroll to position [19, 0]
click at [34, 123] on span "Automations" at bounding box center [39, 124] width 47 height 11
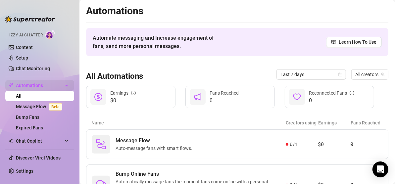
scroll to position [62, 0]
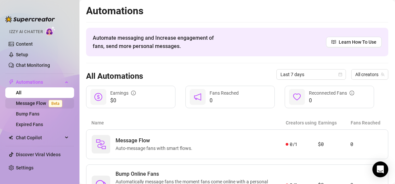
click at [30, 103] on link "Message Flow Beta" at bounding box center [40, 103] width 49 height 5
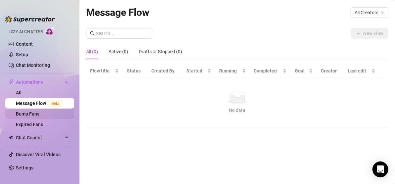
click at [35, 112] on link "Bump Fans" at bounding box center [28, 113] width 24 height 5
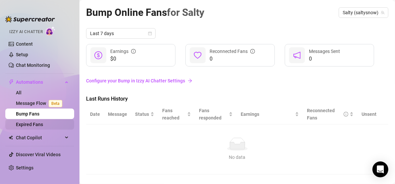
click at [39, 124] on link "Expired Fans" at bounding box center [29, 124] width 27 height 5
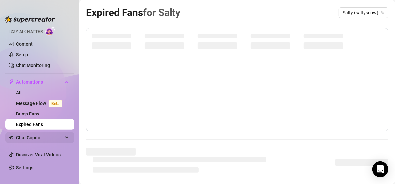
click at [34, 138] on span "Chat Copilot" at bounding box center [39, 137] width 47 height 11
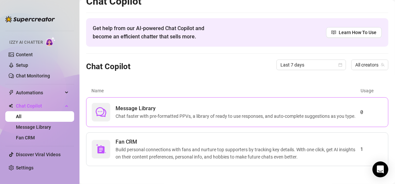
scroll to position [15, 0]
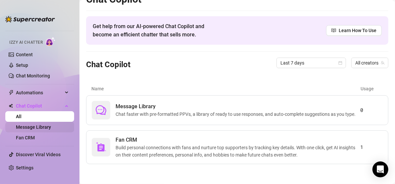
click at [37, 124] on link "Message Library" at bounding box center [33, 126] width 35 height 5
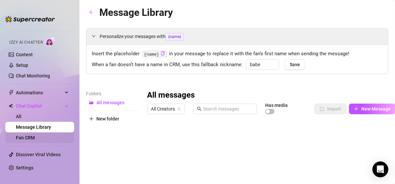
click at [35, 138] on link "Fan CRM" at bounding box center [25, 137] width 19 height 5
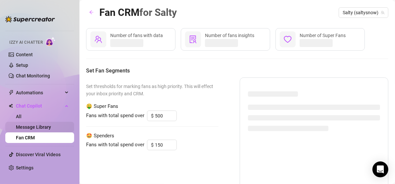
click at [31, 127] on link "Message Library" at bounding box center [33, 126] width 35 height 5
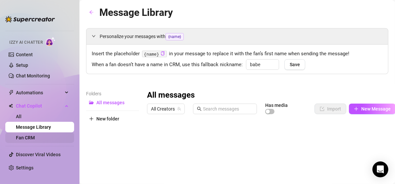
click at [35, 135] on link "Fan CRM" at bounding box center [25, 137] width 19 height 5
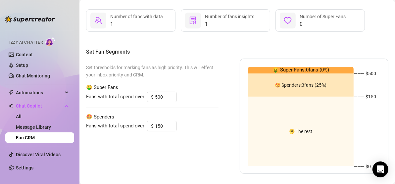
scroll to position [28, 0]
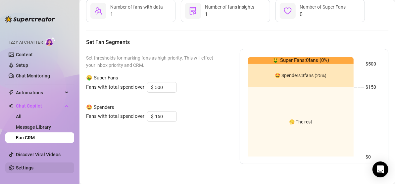
click at [33, 165] on link "Settings" at bounding box center [25, 167] width 18 height 5
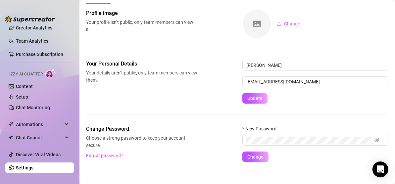
scroll to position [34, 0]
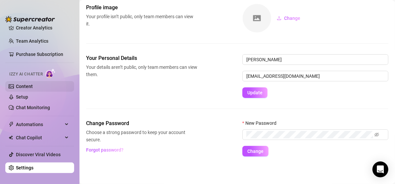
click at [28, 85] on link "Content" at bounding box center [24, 86] width 17 height 5
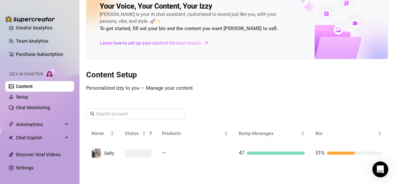
scroll to position [19, 0]
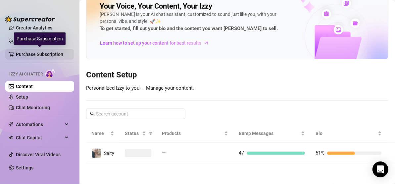
click at [30, 55] on link "Purchase Subscription" at bounding box center [42, 54] width 53 height 11
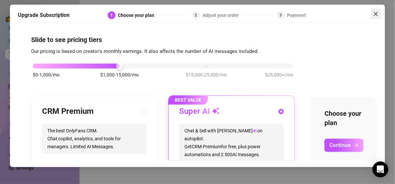
click at [374, 15] on icon "close" at bounding box center [375, 13] width 5 height 5
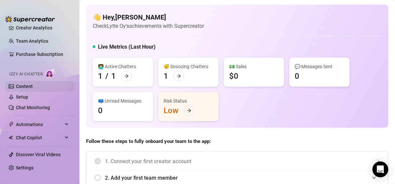
click at [33, 84] on link "Content" at bounding box center [24, 86] width 17 height 5
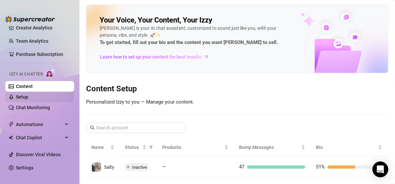
click at [28, 97] on link "Setup" at bounding box center [22, 96] width 12 height 5
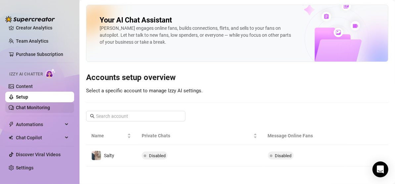
click at [47, 105] on link "Chat Monitoring" at bounding box center [33, 107] width 34 height 5
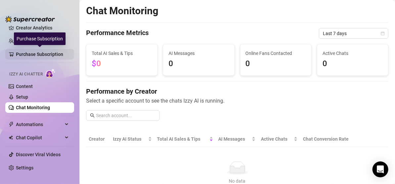
click at [25, 51] on link "Purchase Subscription" at bounding box center [42, 54] width 53 height 11
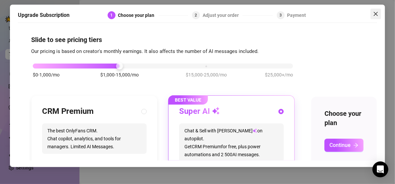
click at [377, 10] on button "Close" at bounding box center [376, 14] width 11 height 11
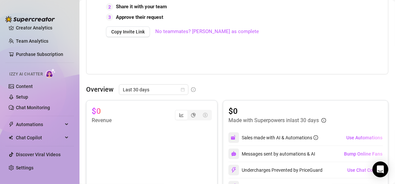
scroll to position [199, 0]
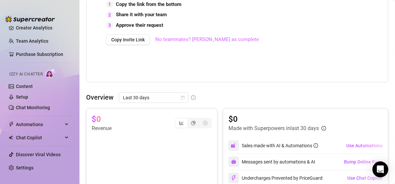
click at [205, 44] on link "No teammates? [PERSON_NAME] as complete" at bounding box center [207, 40] width 104 height 8
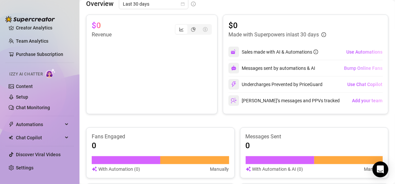
scroll to position [145, 0]
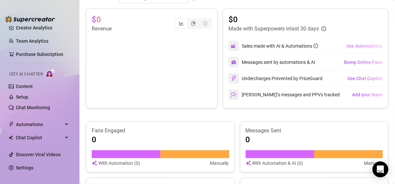
click at [350, 45] on span "Use Automations" at bounding box center [364, 45] width 36 height 5
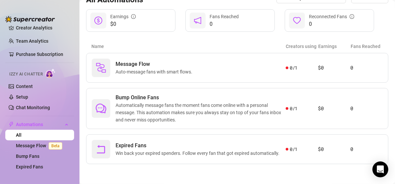
scroll to position [79, 0]
click at [216, 102] on span "Automatically message fans the moment fans come online with a personal message.…" at bounding box center [201, 113] width 170 height 22
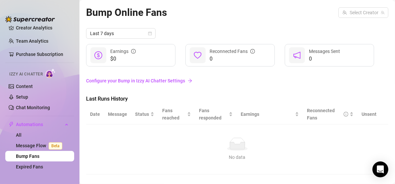
scroll to position [10, 0]
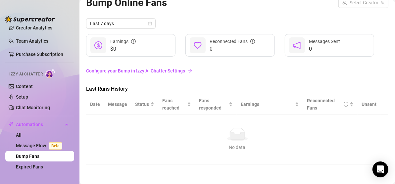
click at [155, 71] on link "Configure your Bump in Izzy AI Chatter Settings" at bounding box center [237, 70] width 302 height 7
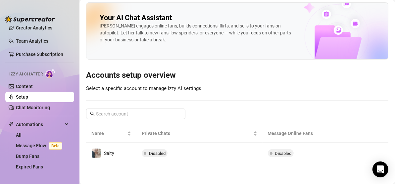
scroll to position [2, 0]
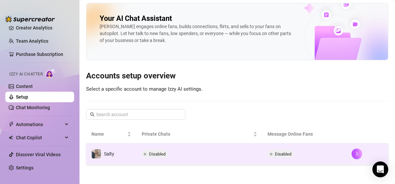
click at [223, 152] on td "Disabled" at bounding box center [199, 154] width 126 height 22
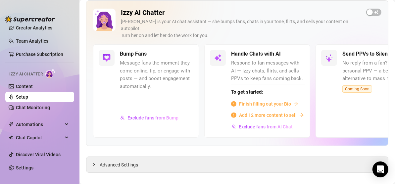
scroll to position [37, 0]
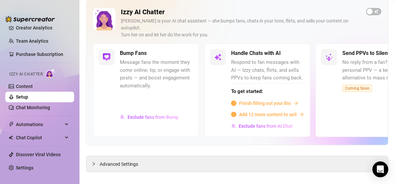
click at [271, 100] on span "Finish filling out your Bio" at bounding box center [265, 103] width 52 height 7
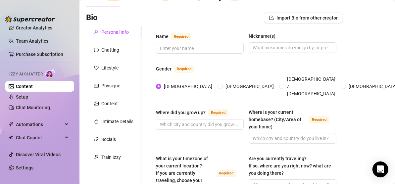
scroll to position [70, 0]
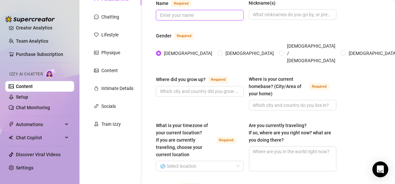
click at [227, 17] on input "Name Required" at bounding box center [199, 15] width 78 height 7
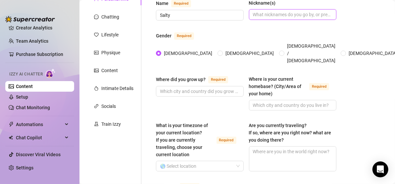
click at [258, 15] on input "Nickname(s)" at bounding box center [292, 14] width 78 height 7
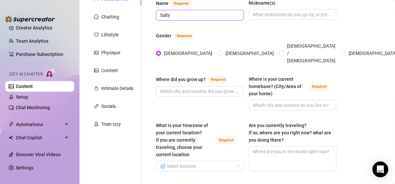
drag, startPoint x: 202, startPoint y: 17, endPoint x: 149, endPoint y: 17, distance: 52.6
type input "Mariia"
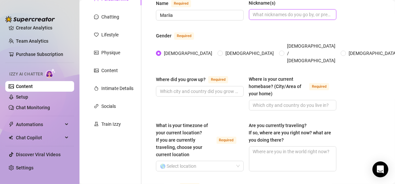
click at [265, 12] on input "Nickname(s)" at bounding box center [292, 14] width 78 height 7
type input "Salty"
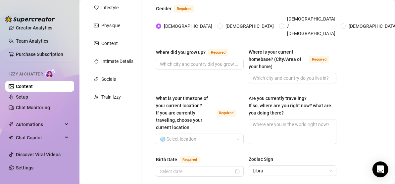
scroll to position [103, 0]
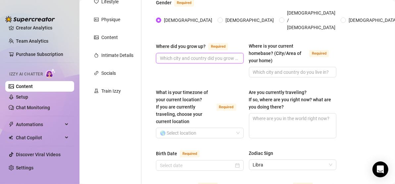
click at [216, 55] on input "Where did you grow up? Required" at bounding box center [199, 58] width 78 height 7
type input "in [GEOGRAPHIC_DATA]"
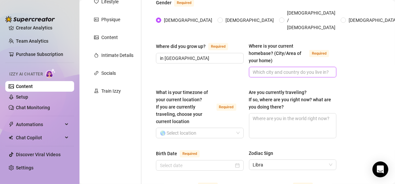
click at [313, 69] on input "Where is your current homebase? (City/Area of your home) Required" at bounding box center [292, 72] width 78 height 7
type input "[GEOGRAPHIC_DATA]"
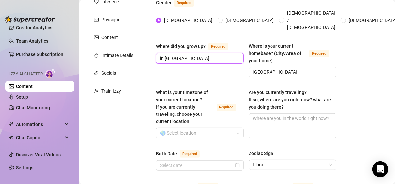
click at [165, 55] on input "in [GEOGRAPHIC_DATA]" at bounding box center [199, 58] width 78 height 7
type input "[GEOGRAPHIC_DATA]"
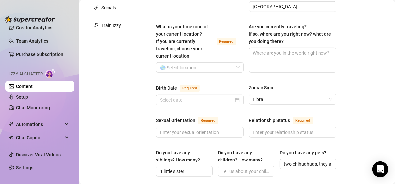
scroll to position [170, 0]
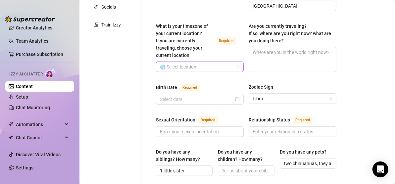
click at [224, 62] on input "What is your timezone of your current location? If you are currently traveling,…" at bounding box center [197, 67] width 74 height 10
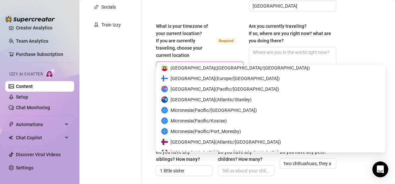
scroll to position [1126, 0]
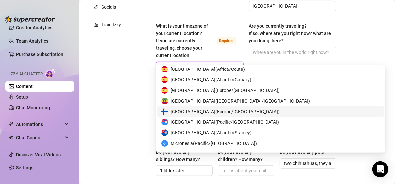
click at [240, 111] on div "[GEOGRAPHIC_DATA] ( [GEOGRAPHIC_DATA]/[GEOGRAPHIC_DATA] )" at bounding box center [270, 111] width 219 height 7
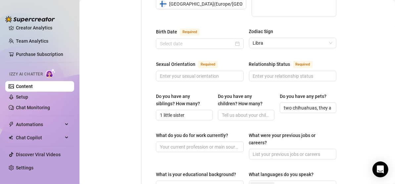
scroll to position [236, 0]
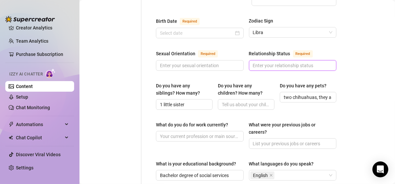
click at [297, 62] on input "Relationship Status Required" at bounding box center [292, 65] width 78 height 7
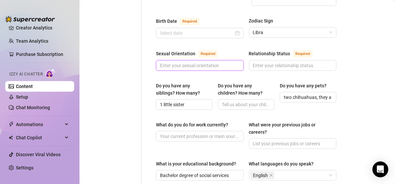
click at [227, 62] on input "Sexual Orientation Required" at bounding box center [199, 65] width 78 height 7
type input "s"
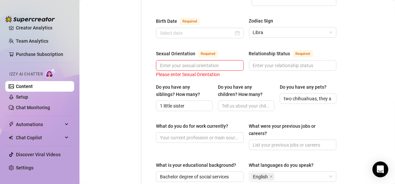
click at [349, 35] on div "Bio Import Bio from other creator Personal Info Chatting Lifestyle Physique Con…" at bounding box center [237, 132] width 302 height 637
click at [354, 71] on div "Bio Import Bio from other creator Personal Info Chatting Lifestyle Physique Con…" at bounding box center [237, 132] width 302 height 637
click at [319, 62] on input "Relationship Status Required" at bounding box center [292, 65] width 78 height 7
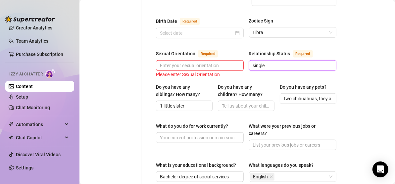
type input "single"
click at [357, 53] on div "Bio Import Bio from other creator Personal Info Chatting Lifestyle Physique Con…" at bounding box center [237, 132] width 302 height 637
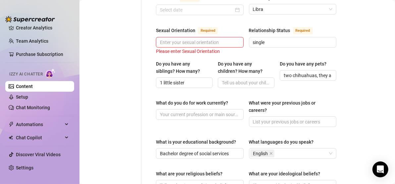
scroll to position [269, 0]
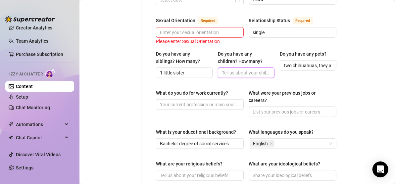
click at [260, 69] on input "Do you have any children? How many?" at bounding box center [245, 72] width 47 height 7
click at [337, 78] on div "Name Required [PERSON_NAME](s) Salty Gender Required [DEMOGRAPHIC_DATA] [DEMOGR…" at bounding box center [246, 86] width 194 height 585
click at [222, 69] on input "2" at bounding box center [245, 72] width 47 height 7
type input "yes, 2"
click at [358, 60] on div "Bio Import Bio from other creator Personal Info Chatting Lifestyle Physique Con…" at bounding box center [237, 99] width 302 height 637
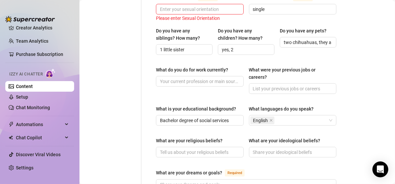
scroll to position [302, 0]
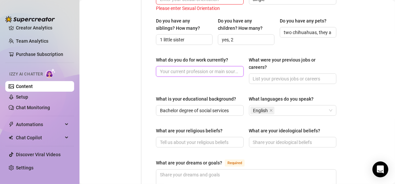
click at [205, 68] on input "What do you do for work currently?" at bounding box center [199, 71] width 78 height 7
type input "m"
type input "therapist"
click at [355, 66] on div "Bio Import Bio from other creator Personal Info Chatting Lifestyle Physique Con…" at bounding box center [237, 66] width 302 height 637
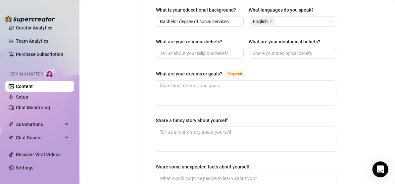
scroll to position [401, 0]
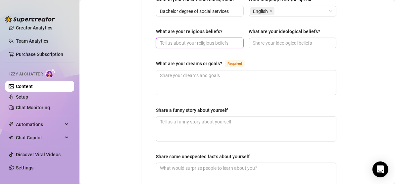
click at [210, 39] on input "What are your religious beliefs?" at bounding box center [199, 42] width 78 height 7
click at [165, 39] on input "[DEMOGRAPHIC_DATA]" at bounding box center [199, 42] width 78 height 7
type input "[DEMOGRAPHIC_DATA]"
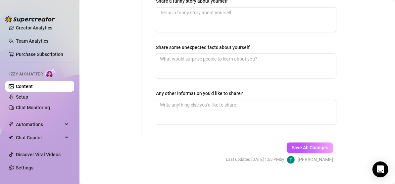
scroll to position [512, 0]
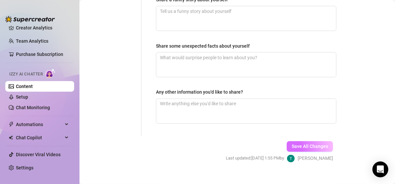
click at [294, 144] on span "Save All Changes" at bounding box center [310, 146] width 36 height 5
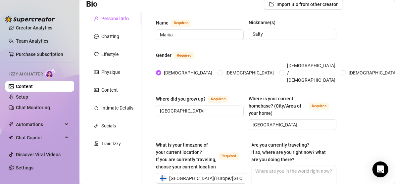
scroll to position [0, 0]
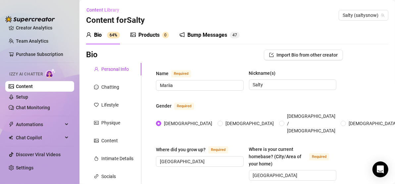
click at [217, 34] on div "Bump Messages" at bounding box center [207, 35] width 40 height 8
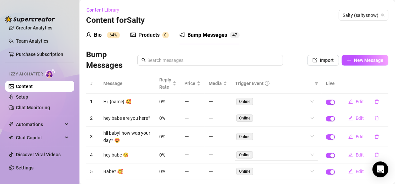
scroll to position [121, 0]
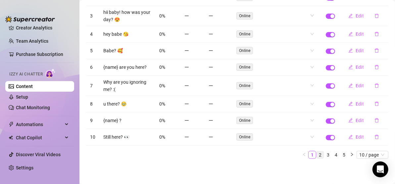
click at [317, 155] on link "2" at bounding box center [320, 154] width 7 height 7
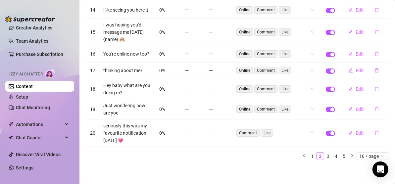
scroll to position [147, 0]
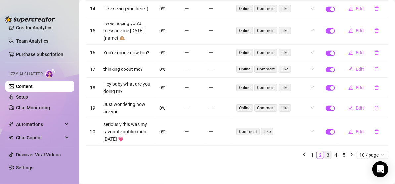
click at [324, 156] on link "3" at bounding box center [327, 154] width 7 height 7
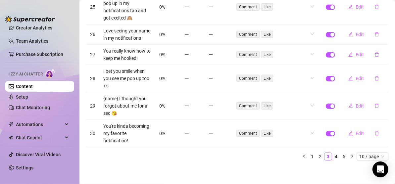
scroll to position [207, 0]
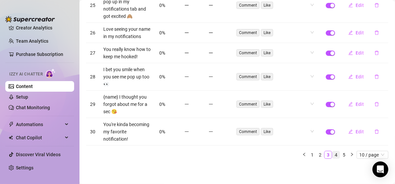
click at [332, 155] on link "4" at bounding box center [335, 154] width 7 height 7
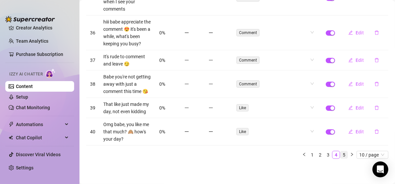
click at [340, 159] on link "5" at bounding box center [343, 154] width 7 height 7
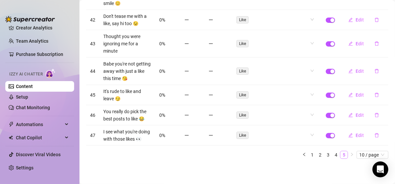
scroll to position [125, 0]
click at [309, 155] on link "1" at bounding box center [312, 154] width 7 height 7
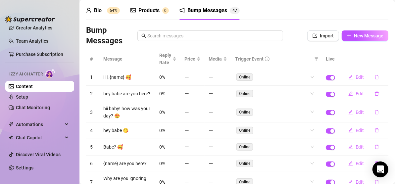
scroll to position [0, 0]
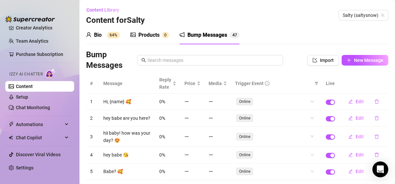
click at [114, 35] on sup "64%" at bounding box center [113, 35] width 13 height 7
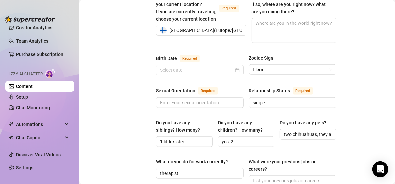
scroll to position [232, 0]
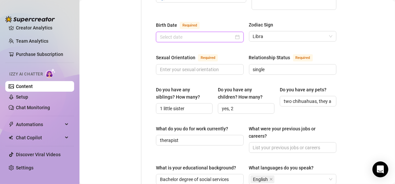
click at [221, 33] on input "Birth Date Required" at bounding box center [197, 36] width 74 height 7
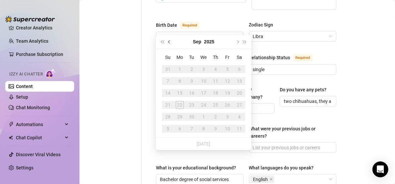
click at [168, 42] on button "Previous month (PageUp)" at bounding box center [169, 41] width 7 height 13
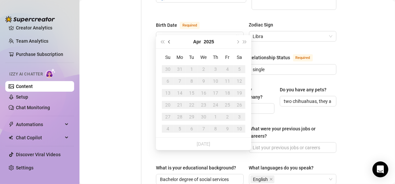
click at [168, 42] on button "Previous month (PageUp)" at bounding box center [169, 41] width 7 height 13
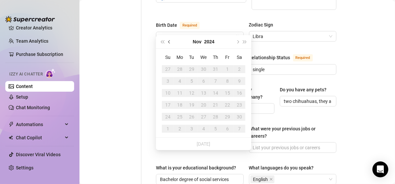
click at [168, 42] on button "Previous month (PageUp)" at bounding box center [169, 41] width 7 height 13
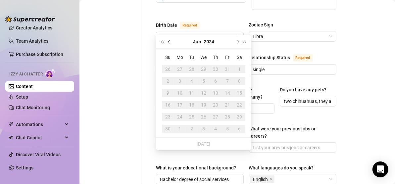
click at [168, 42] on button "Previous month (PageUp)" at bounding box center [169, 41] width 7 height 13
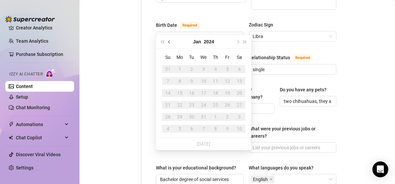
click at [168, 42] on button "Previous month (PageUp)" at bounding box center [169, 41] width 7 height 13
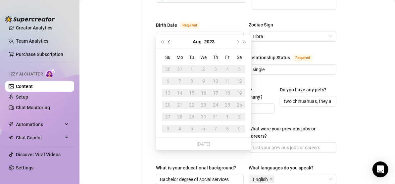
click at [168, 42] on button "Previous month (PageUp)" at bounding box center [169, 41] width 7 height 13
click at [163, 40] on button "Last year (Control + left)" at bounding box center [162, 41] width 7 height 13
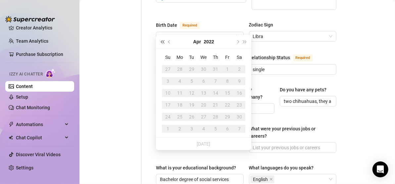
click at [163, 40] on button "Last year (Control + left)" at bounding box center [162, 41] width 7 height 13
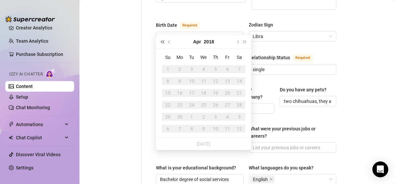
click at [163, 40] on button "Last year (Control + left)" at bounding box center [162, 41] width 7 height 13
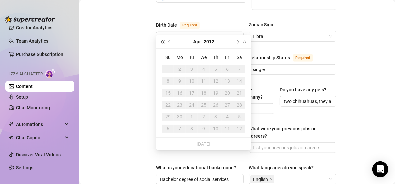
click at [163, 40] on button "Last year (Control + left)" at bounding box center [162, 41] width 7 height 13
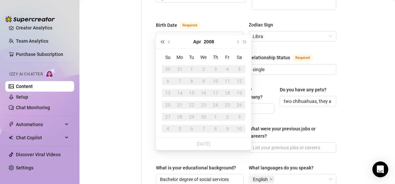
click at [163, 40] on button "Last year (Control + left)" at bounding box center [162, 41] width 7 height 13
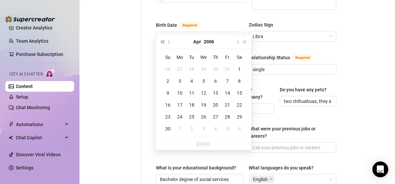
click at [163, 40] on button "Last year (Control + left)" at bounding box center [162, 41] width 7 height 13
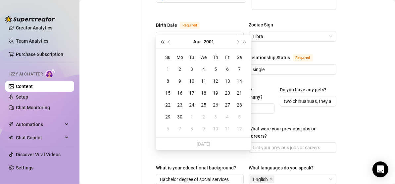
click at [163, 40] on button "Last year (Control + left)" at bounding box center [162, 41] width 7 height 13
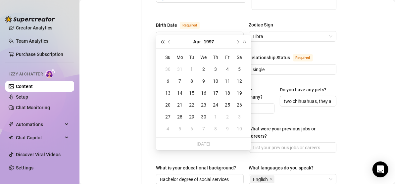
click at [163, 40] on button "Last year (Control + left)" at bounding box center [162, 41] width 7 height 13
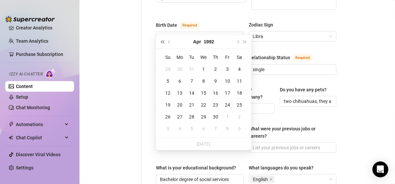
click at [163, 40] on button "Last year (Control + left)" at bounding box center [162, 41] width 7 height 13
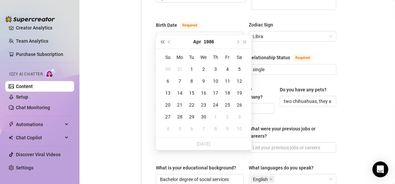
click at [163, 40] on button "Last year (Control + left)" at bounding box center [162, 41] width 7 height 13
click at [237, 40] on button "Next month (PageDown)" at bounding box center [237, 41] width 7 height 13
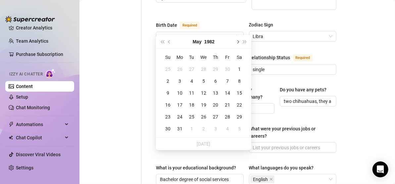
click at [237, 40] on button "Next month (PageDown)" at bounding box center [237, 41] width 7 height 13
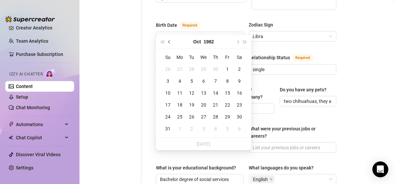
click at [169, 40] on button "Previous month (PageUp)" at bounding box center [169, 41] width 7 height 13
type input "[DATE]"
click at [206, 113] on div "29" at bounding box center [204, 117] width 8 height 8
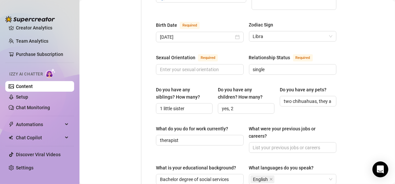
click at [351, 57] on div "Bio Import Bio from other creator Personal Info Chatting Lifestyle Physique Con…" at bounding box center [237, 135] width 302 height 635
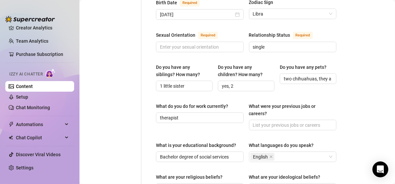
scroll to position [265, 0]
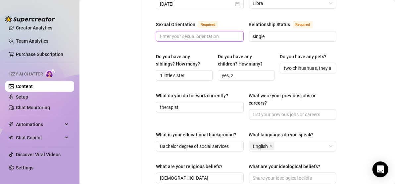
click at [226, 33] on input "Sexual Orientation Required" at bounding box center [199, 36] width 78 height 7
